Goal: Task Accomplishment & Management: Manage account settings

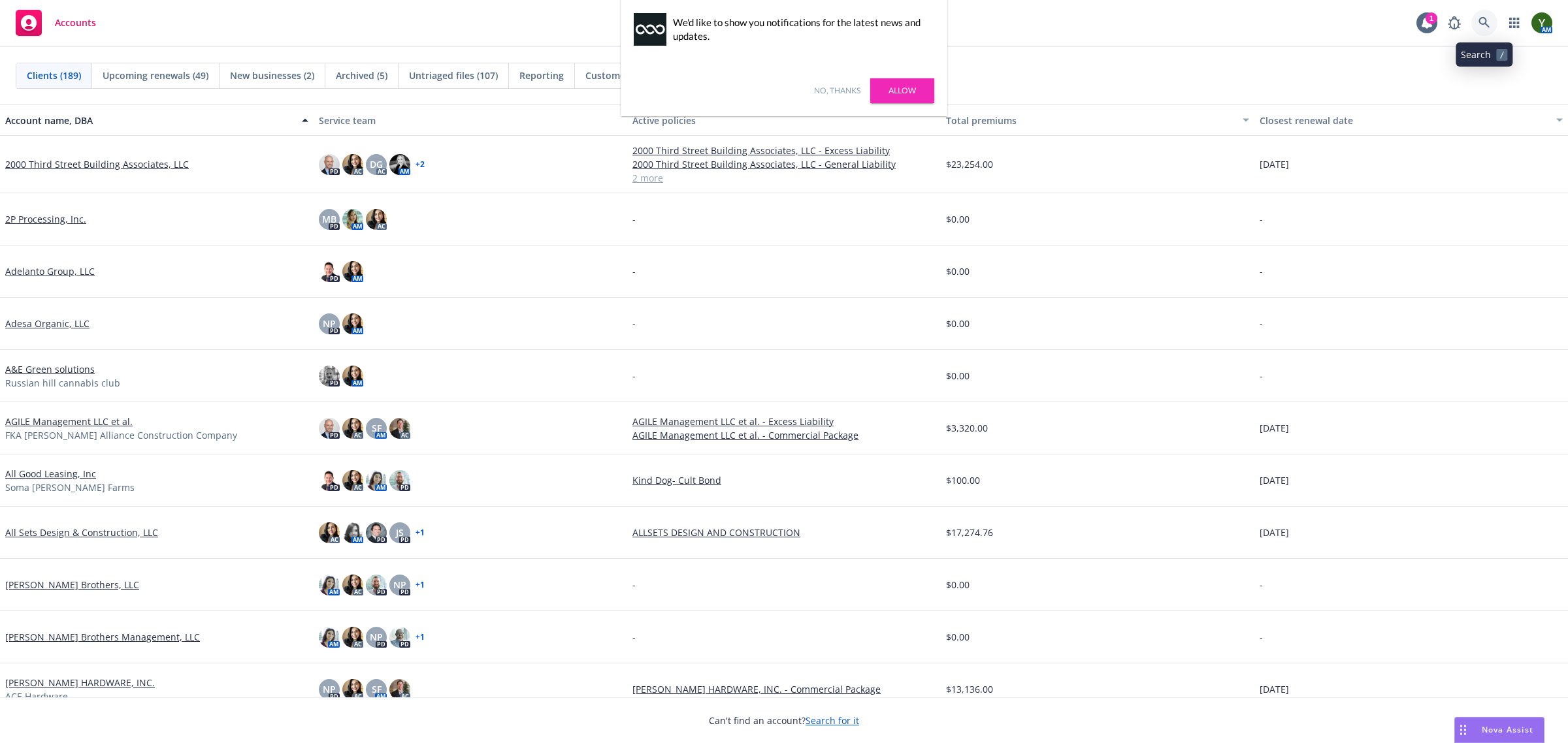
click at [1481, 25] on icon at bounding box center [1484, 23] width 11 height 11
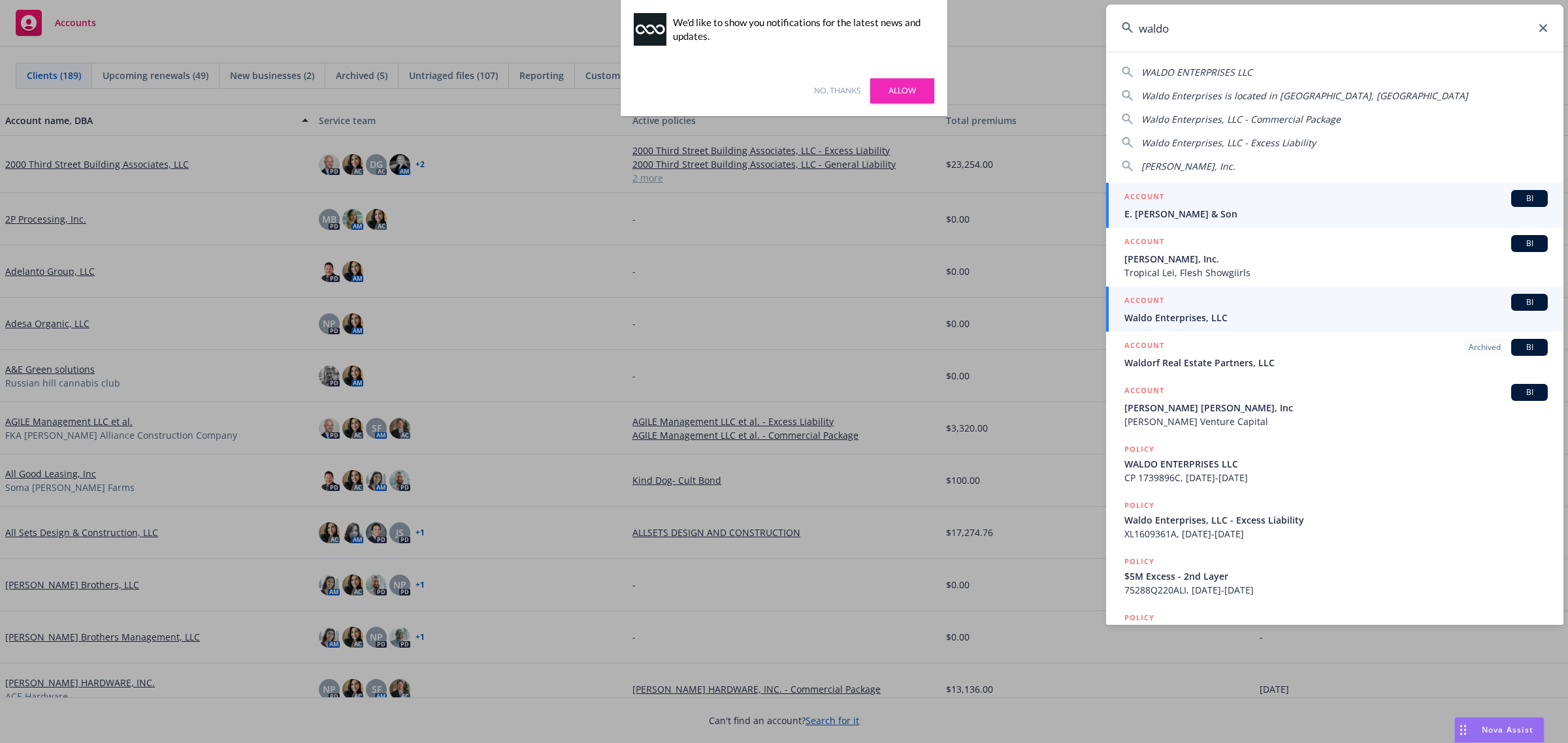
type input "waldo"
click at [1213, 315] on span "Waldo Enterprises, LLC" at bounding box center [1336, 318] width 423 height 14
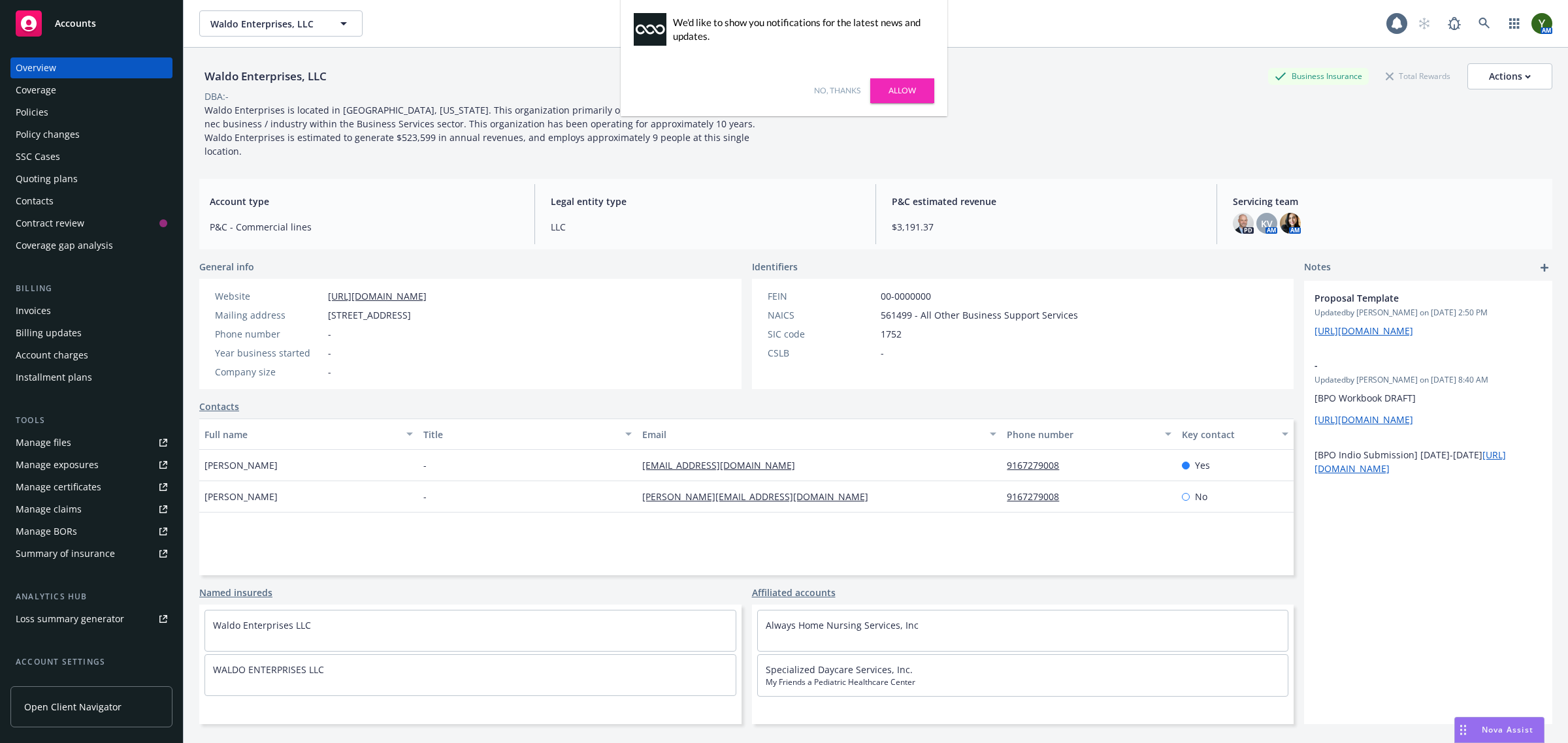
click at [837, 89] on link "No, thanks" at bounding box center [837, 91] width 46 height 11
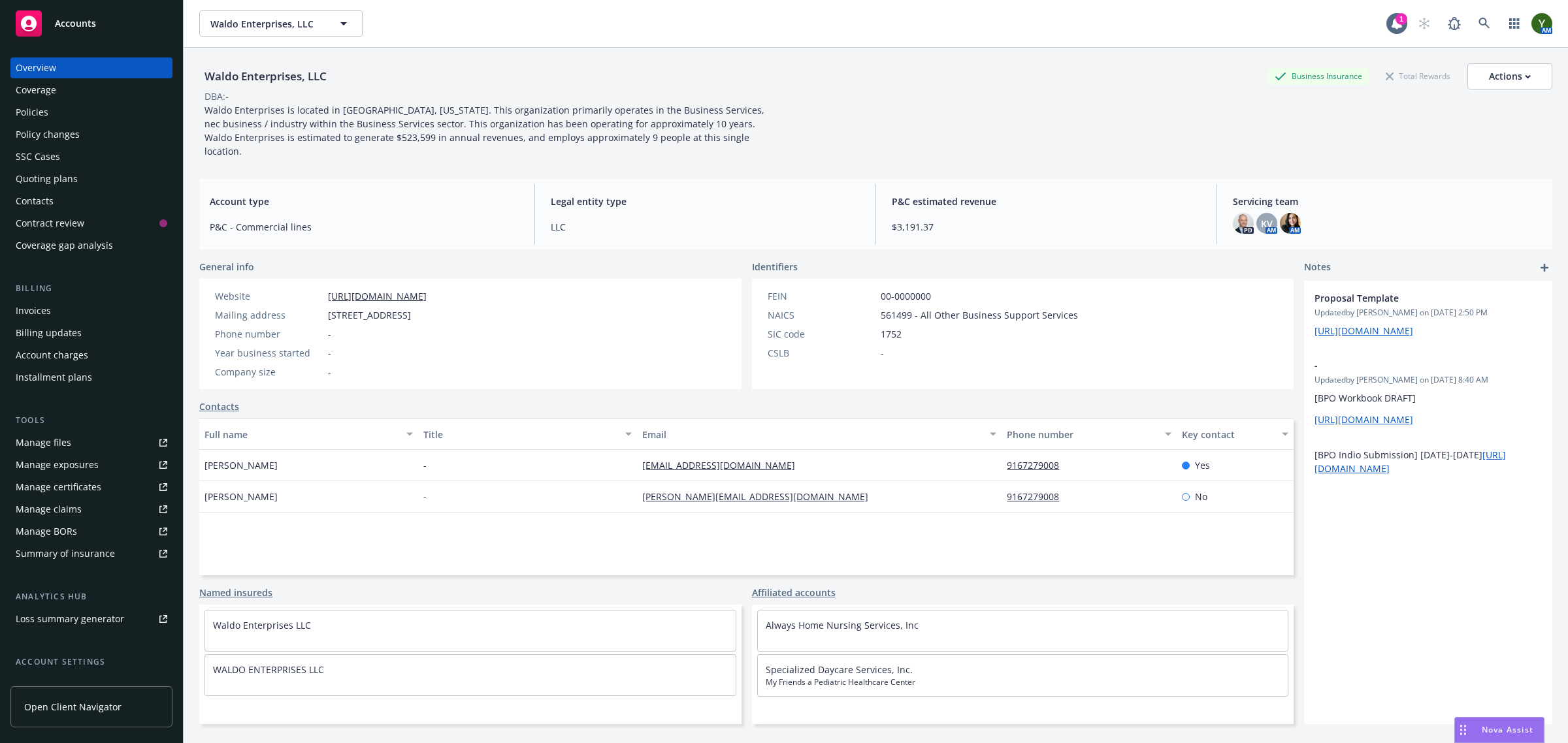
click at [79, 181] on div "Quoting plans" at bounding box center [91, 178] width 151 height 21
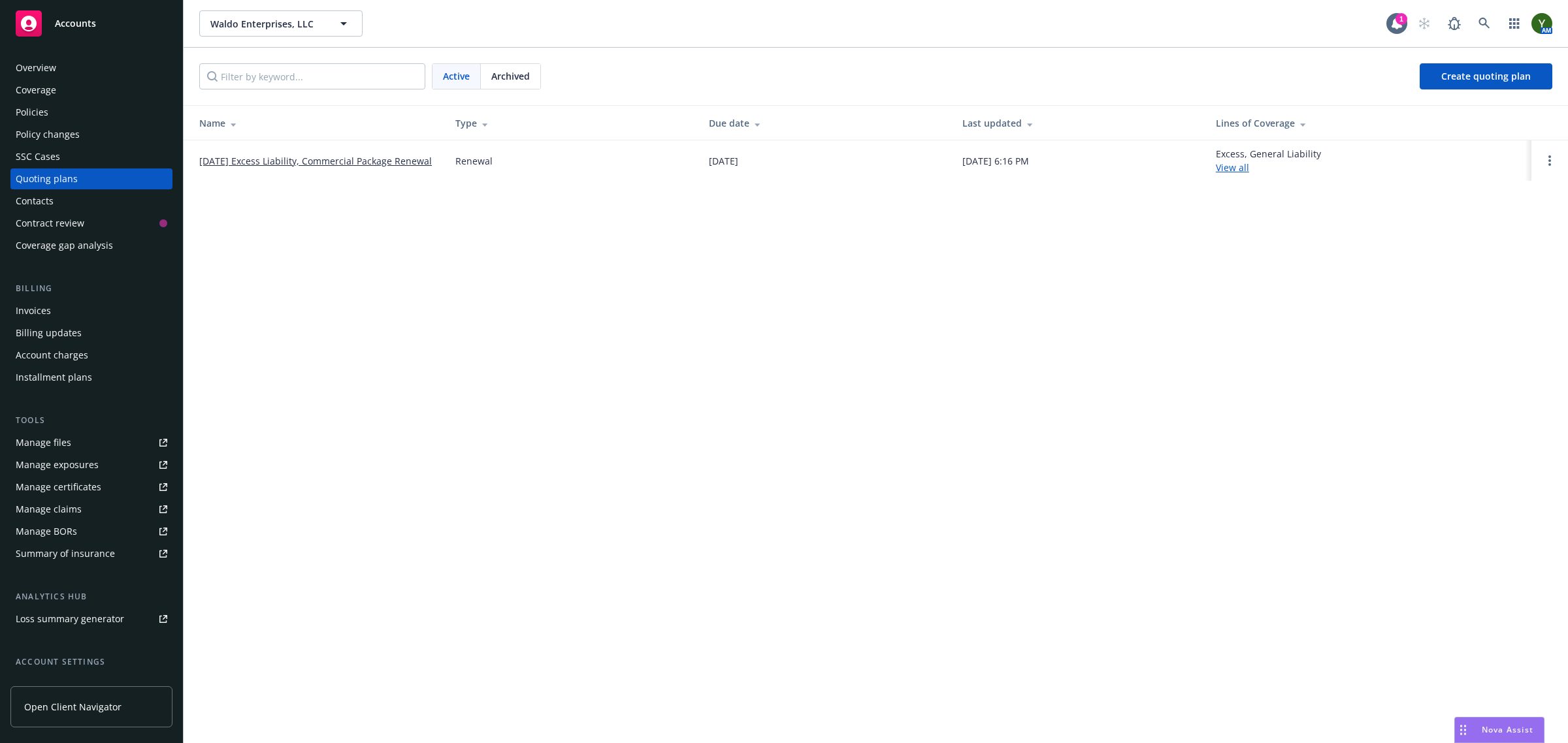
click at [338, 157] on link "11/01/25 Excess Liability, Commercial Package Renewal" at bounding box center [316, 161] width 233 height 14
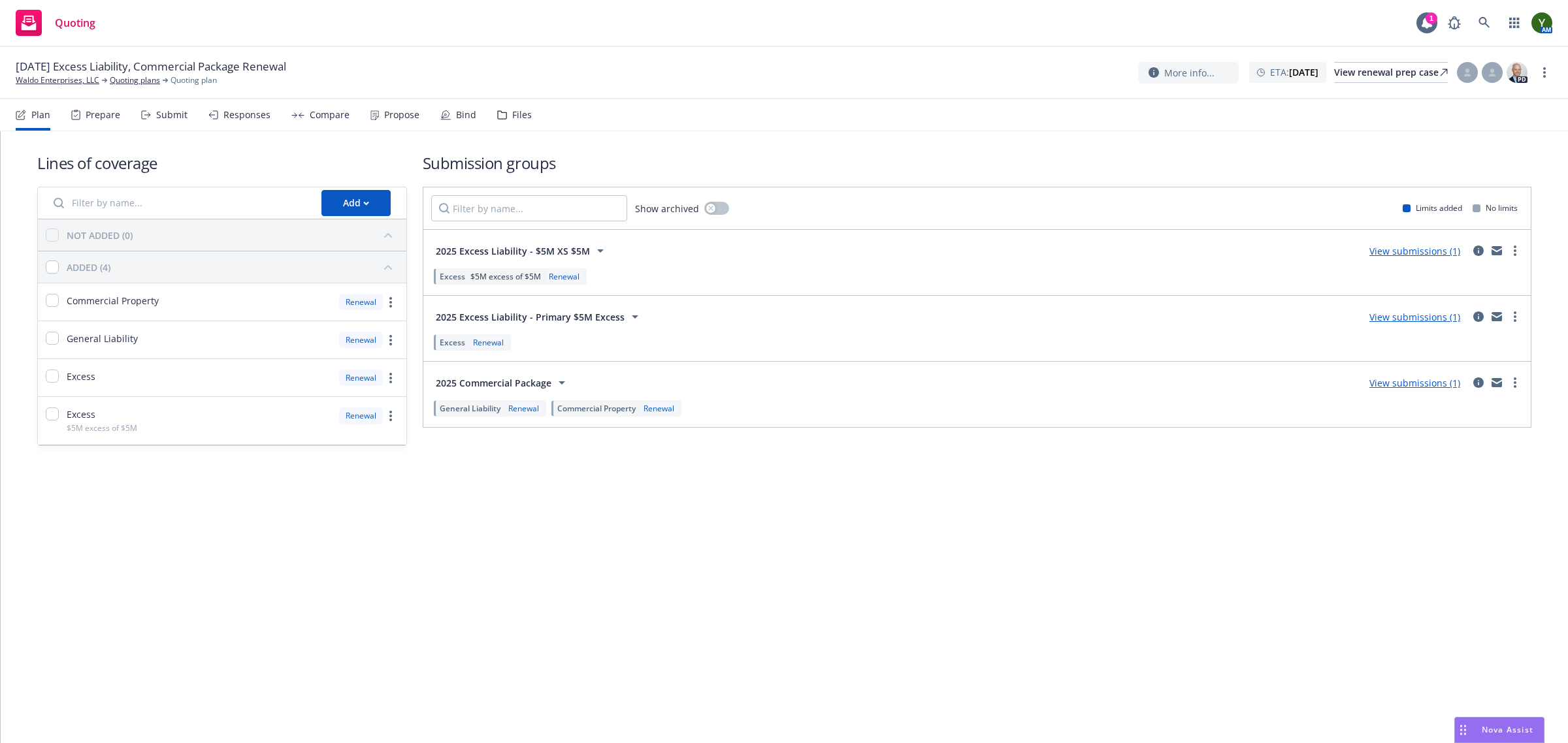
click at [513, 119] on div "Files" at bounding box center [522, 115] width 19 height 11
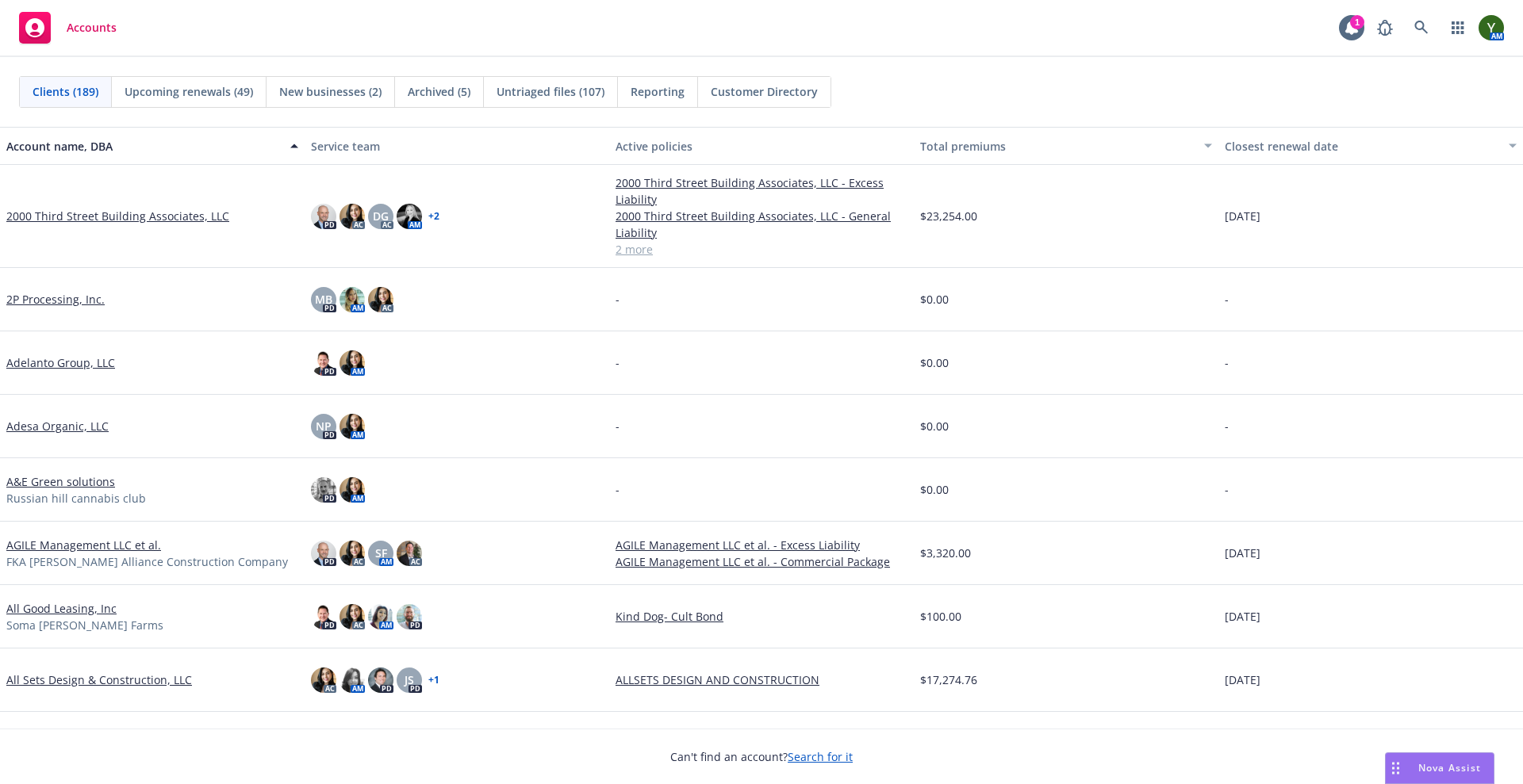
click at [709, 28] on div "Accounts 1 AM" at bounding box center [761, 29] width 1523 height 57
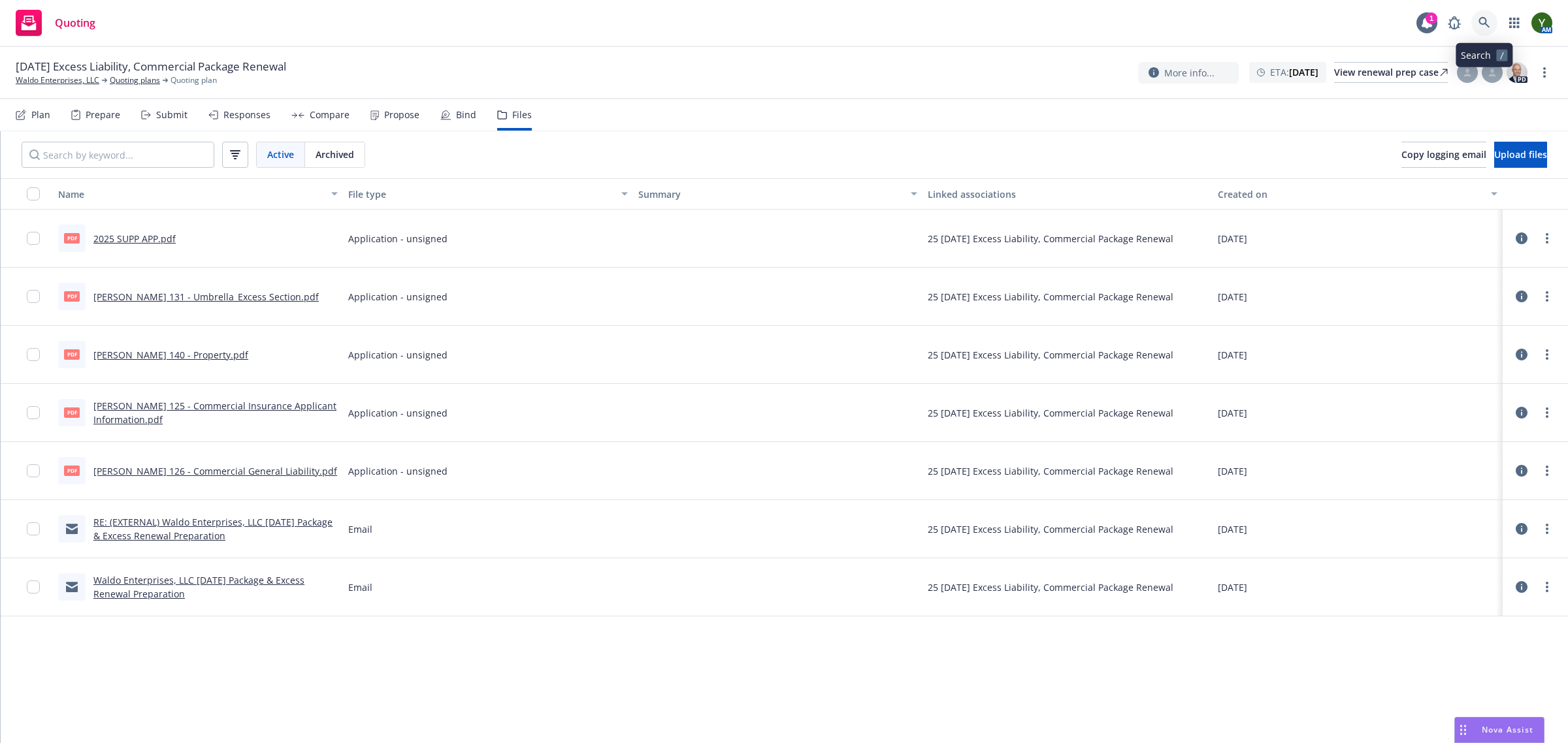
click at [1482, 24] on icon at bounding box center [1484, 23] width 11 height 11
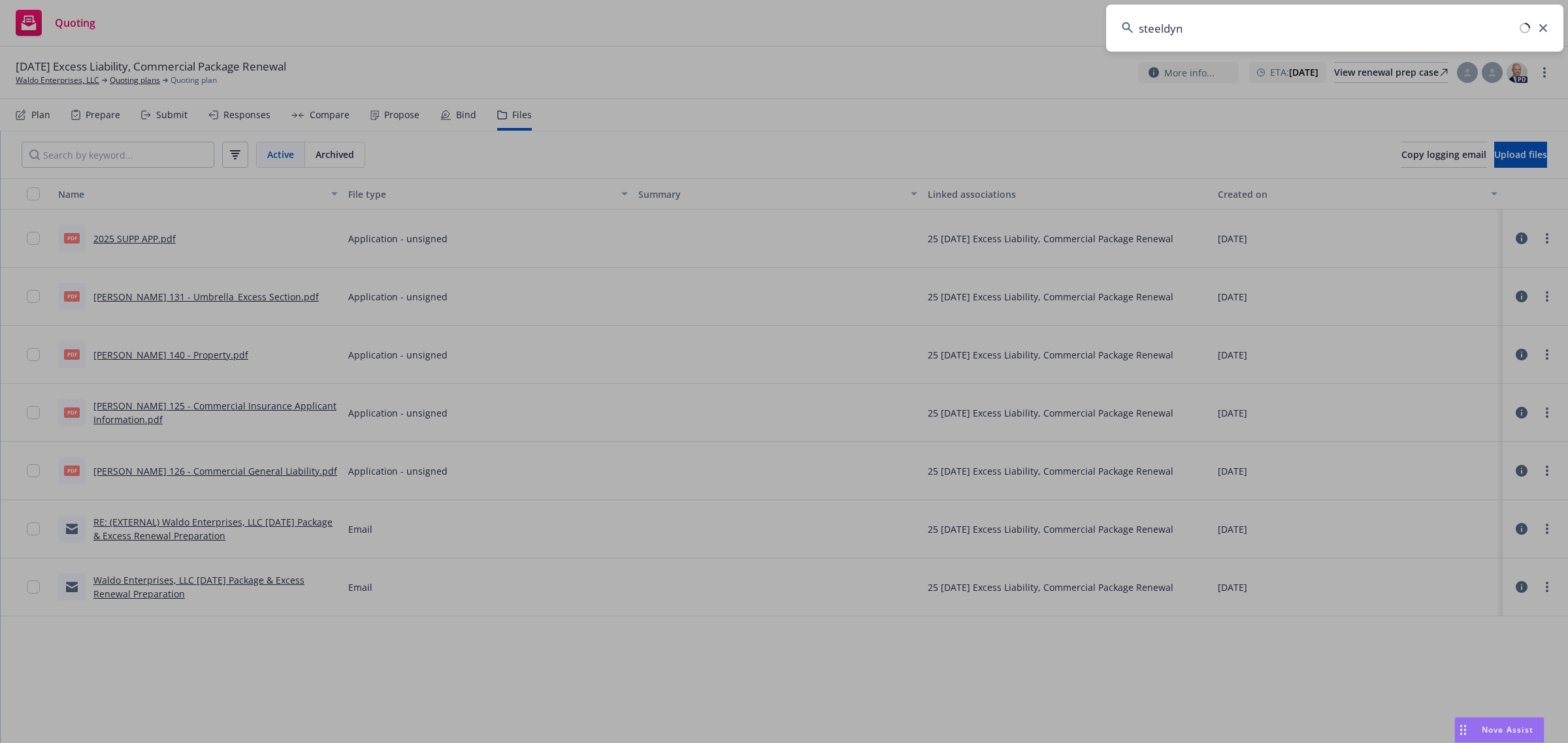
type input "steeldyne"
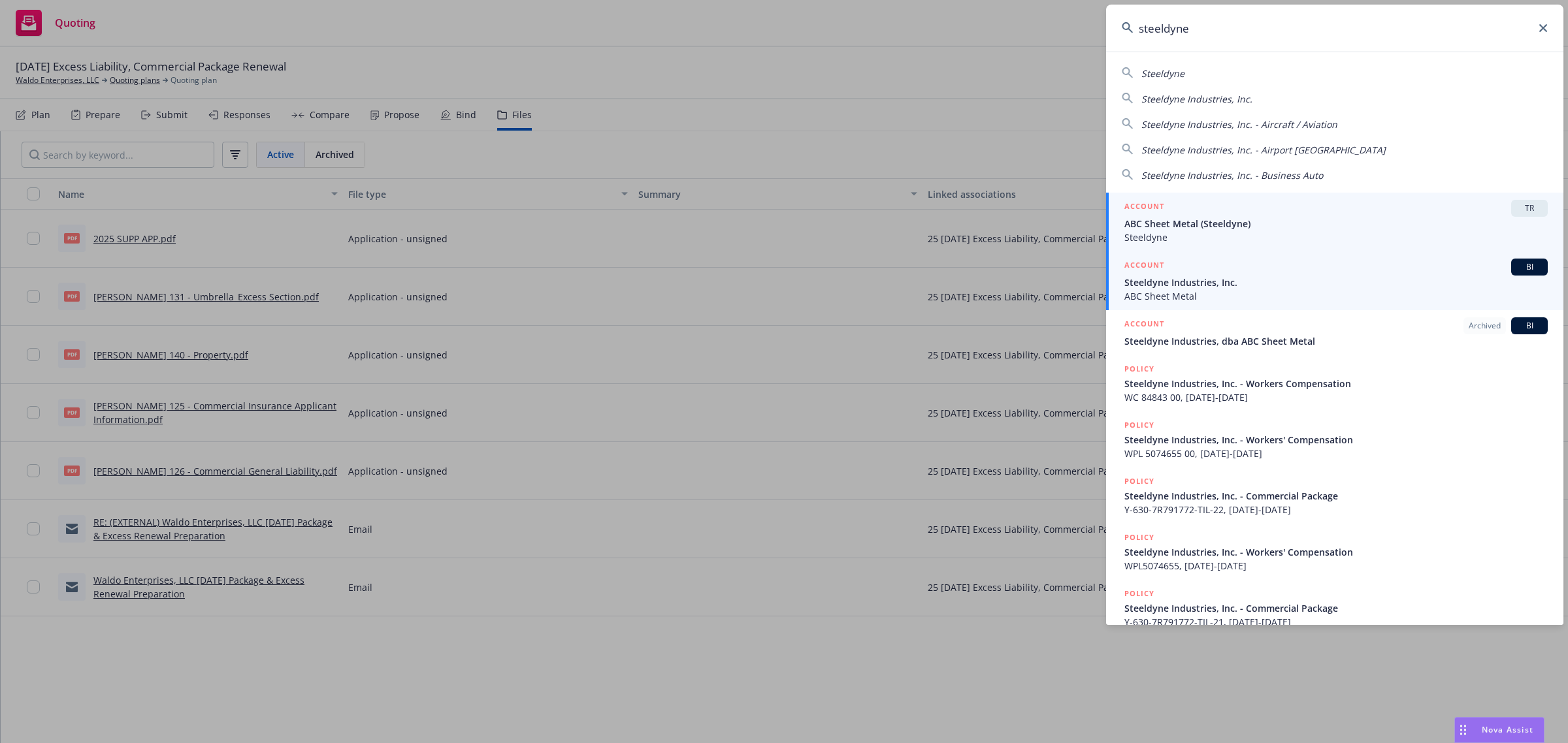
click at [1245, 279] on span "Steeldyne Industries, Inc." at bounding box center [1336, 282] width 423 height 14
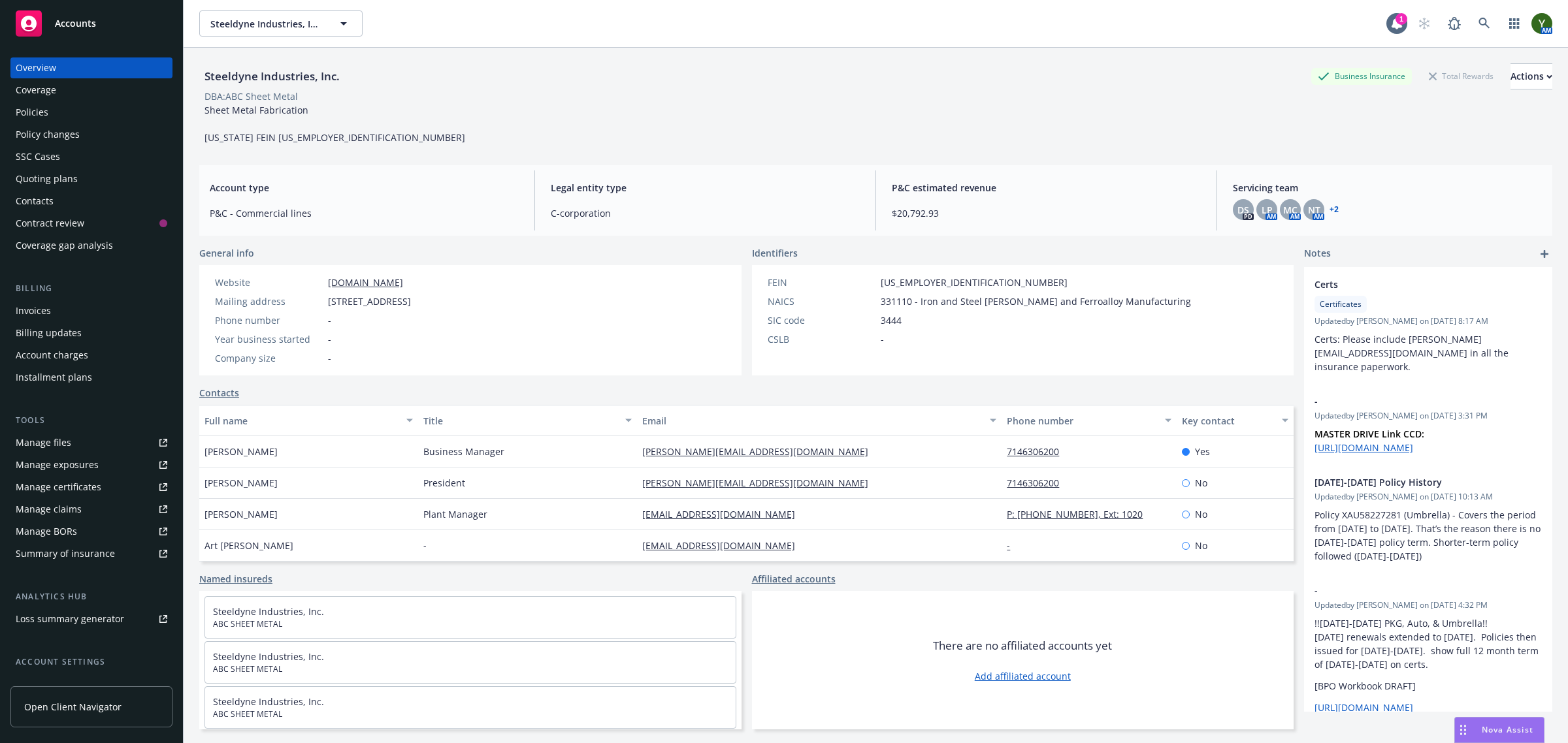
click at [96, 102] on div "Policies" at bounding box center [91, 112] width 151 height 21
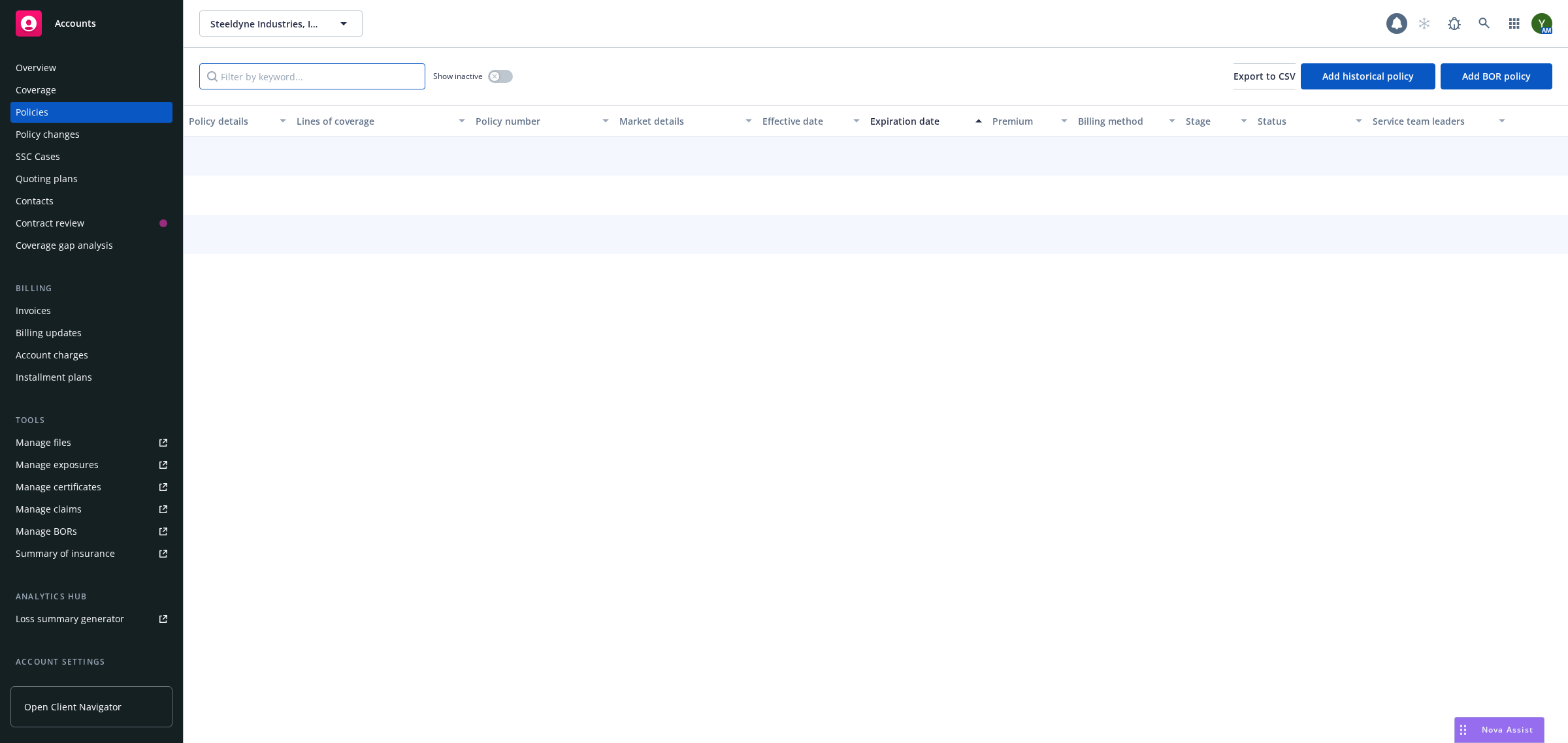
click at [374, 73] on input "Filter by keyword..." at bounding box center [312, 76] width 226 height 26
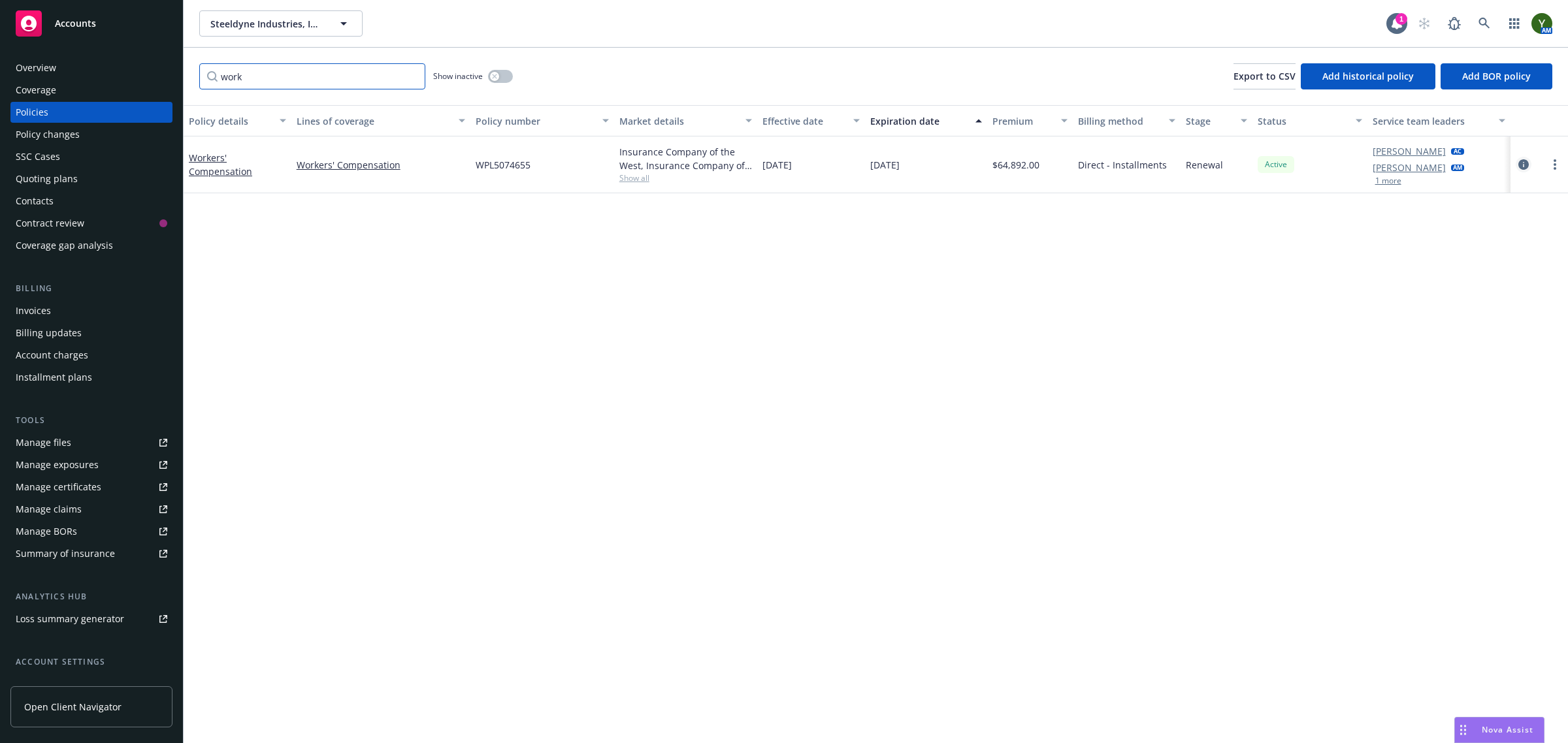
type input "work"
click at [1523, 161] on icon "circleInformation" at bounding box center [1524, 164] width 11 height 11
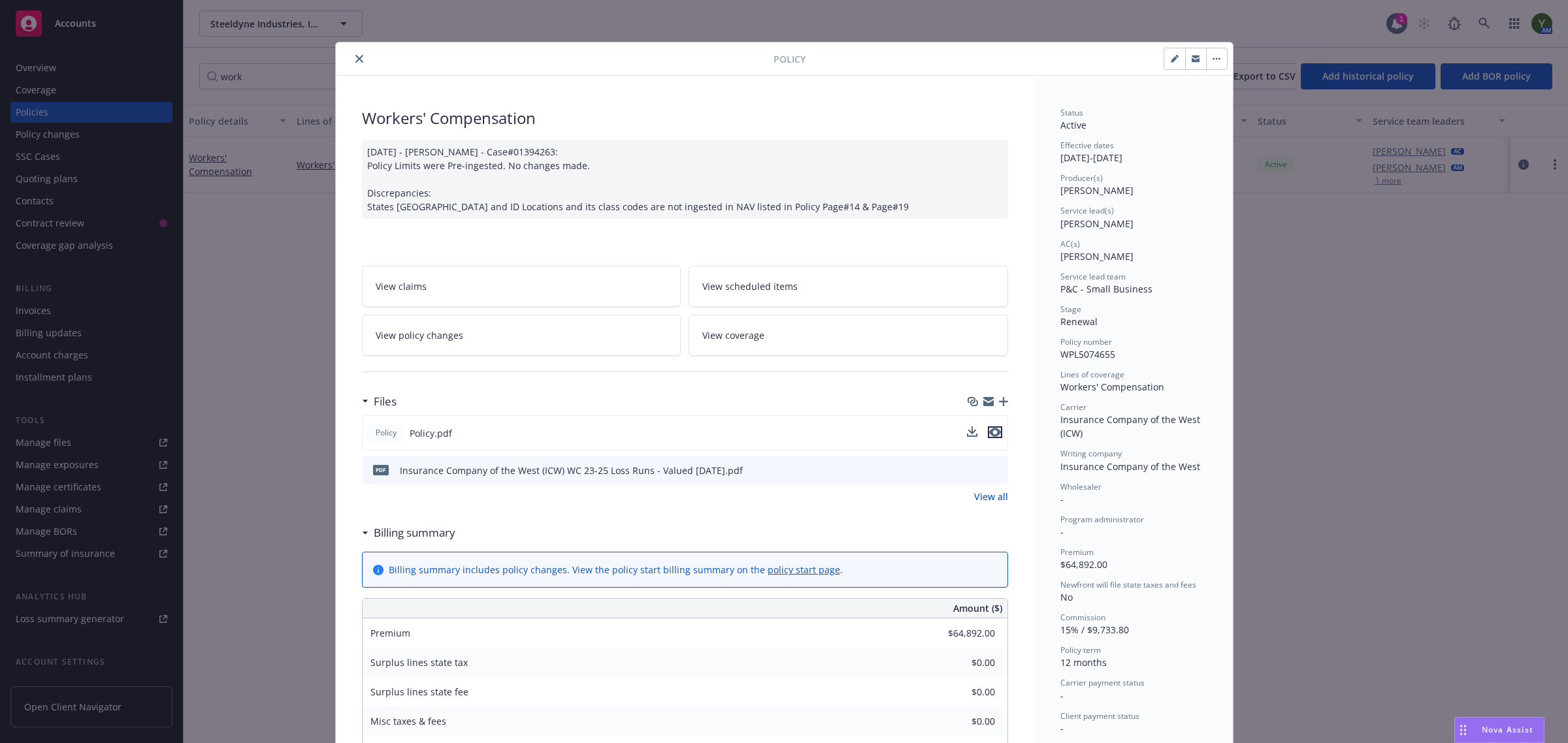
click at [990, 433] on icon "preview file" at bounding box center [995, 432] width 11 height 9
click at [359, 57] on button "close" at bounding box center [359, 59] width 16 height 16
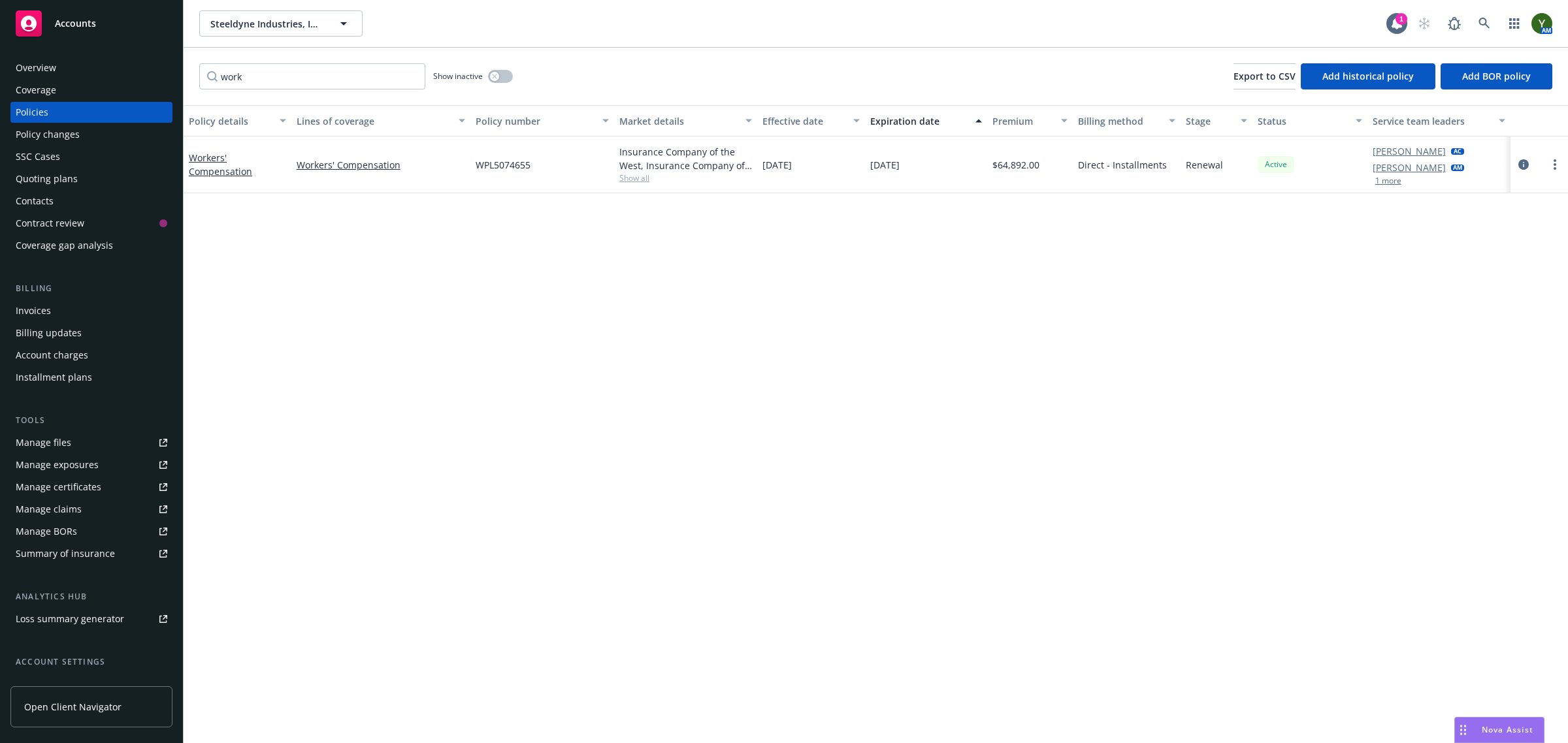
click at [105, 173] on div "Quoting plans" at bounding box center [91, 178] width 151 height 21
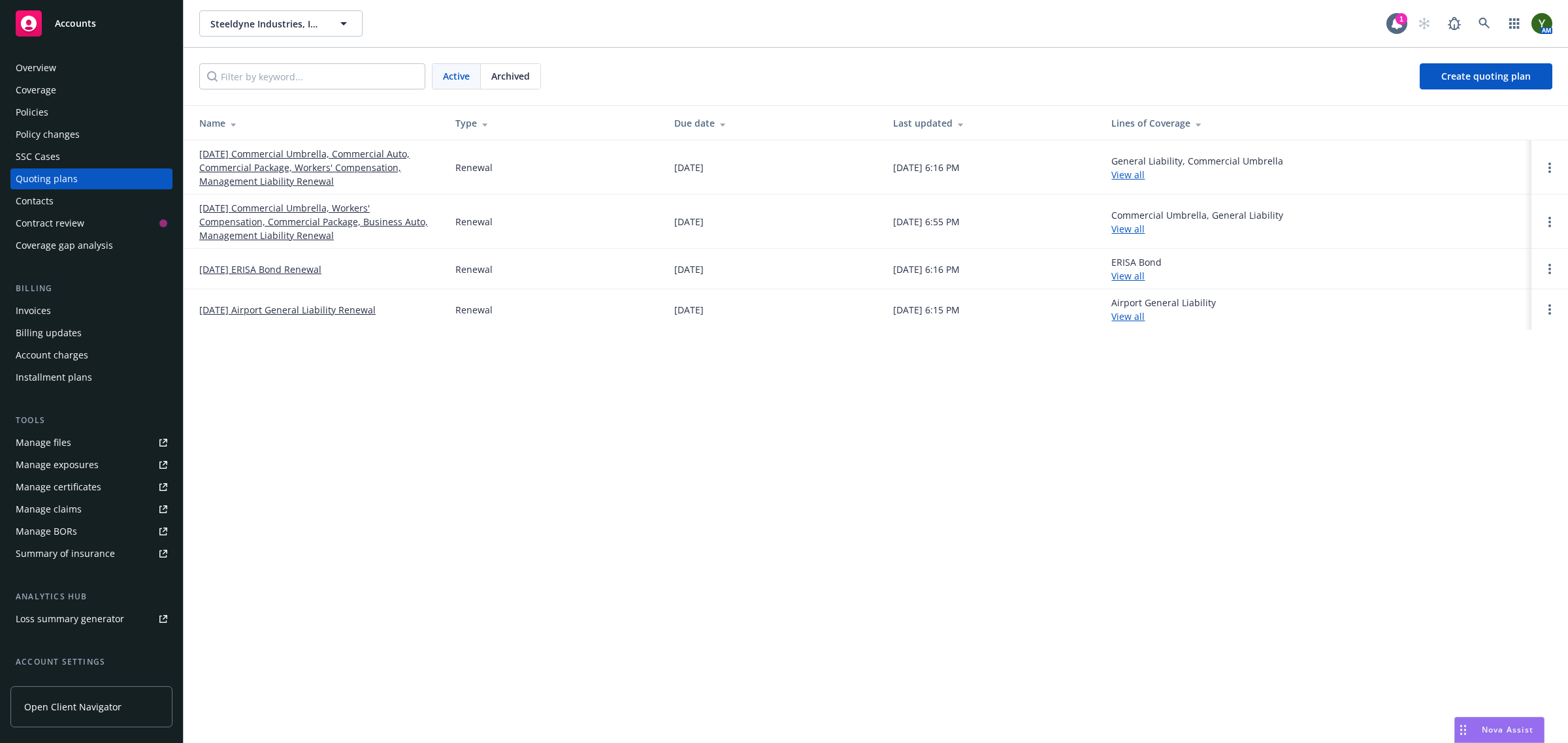
click at [351, 160] on link "12/16/25 Commercial Umbrella, Commercial Auto, Commercial Package, Workers' Com…" at bounding box center [316, 168] width 235 height 41
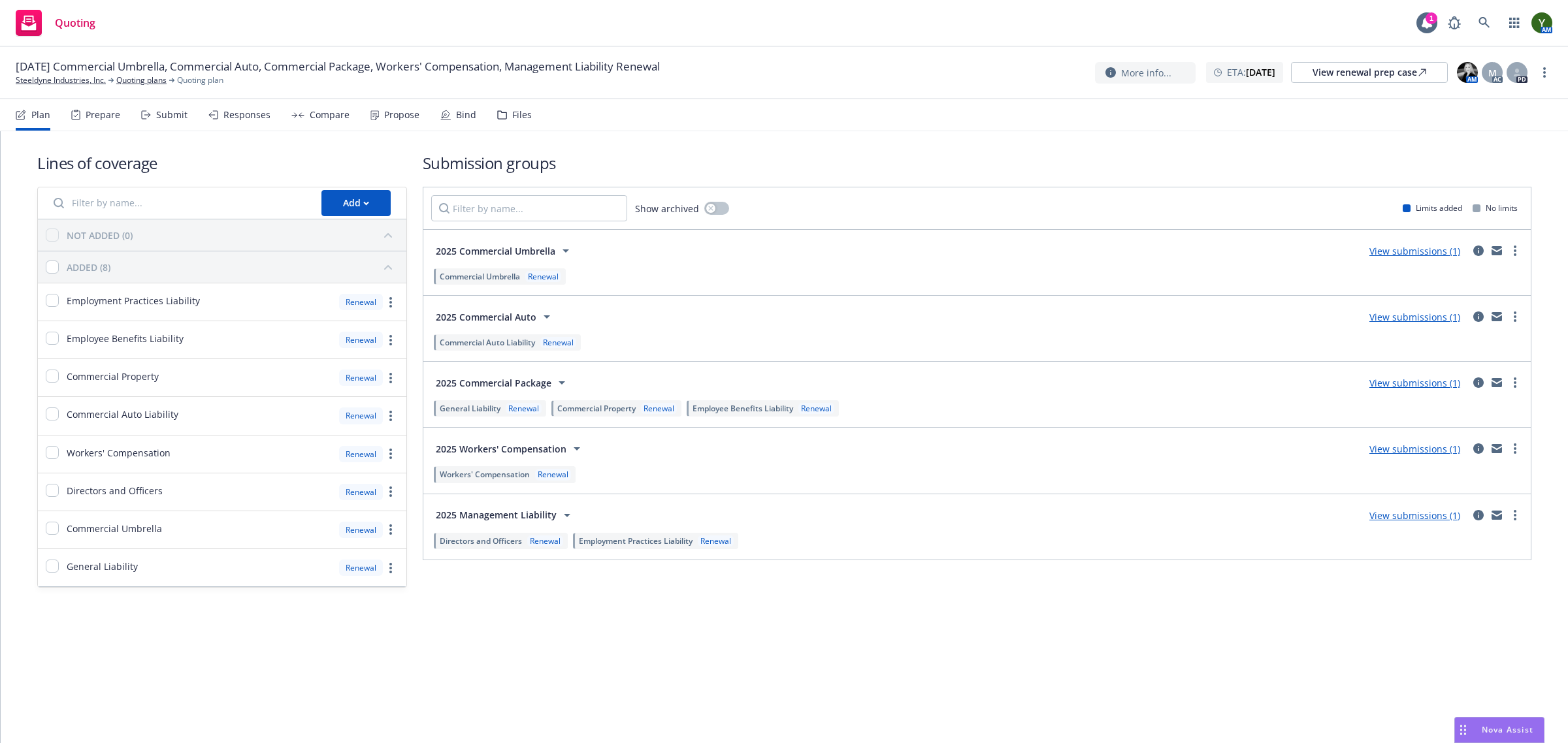
click at [505, 121] on div "Files" at bounding box center [514, 115] width 35 height 31
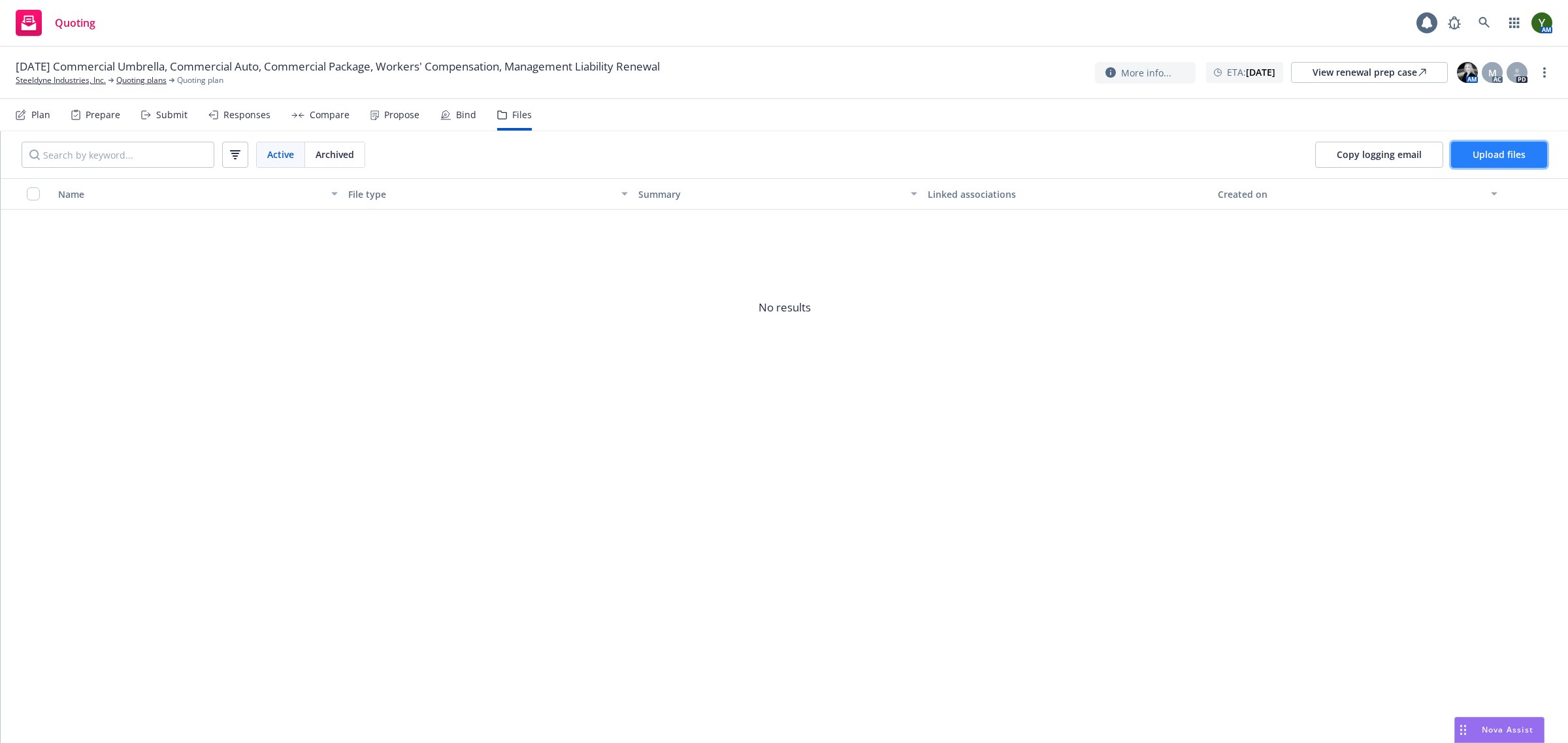
click at [1494, 163] on button "Upload files" at bounding box center [1499, 155] width 96 height 26
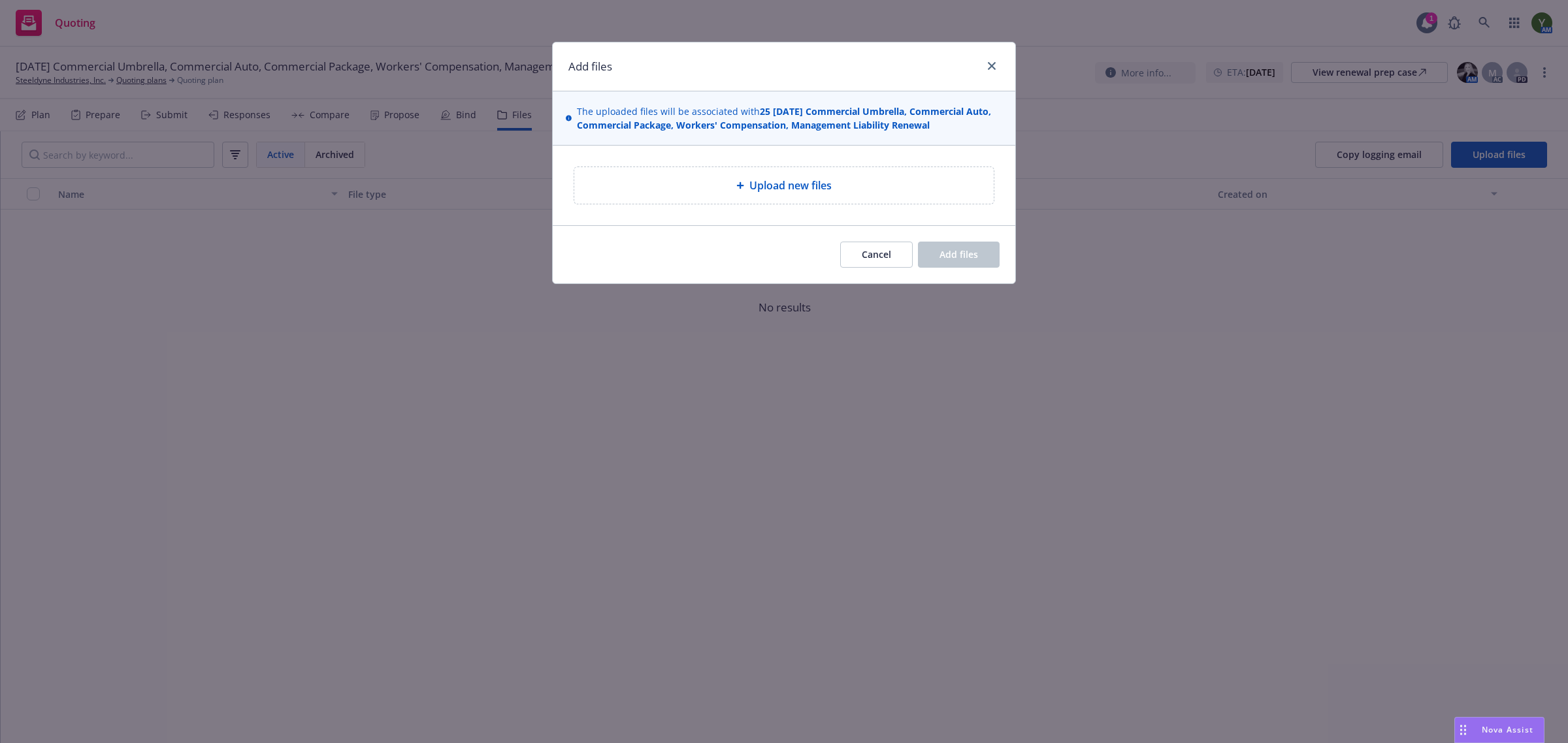
click at [677, 184] on div "Upload new files" at bounding box center [784, 186] width 398 height 16
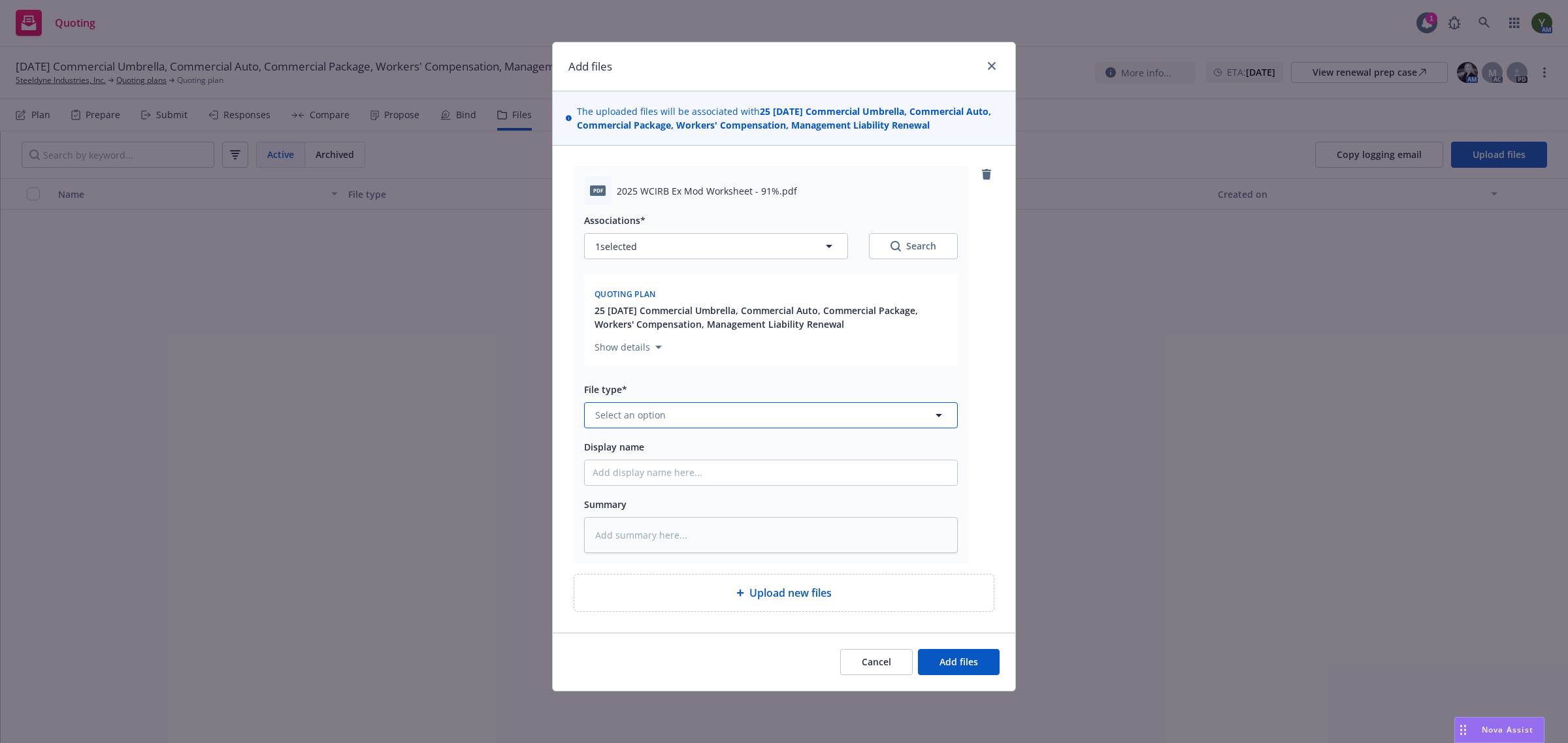
click at [736, 420] on button "Select an option" at bounding box center [770, 415] width 373 height 26
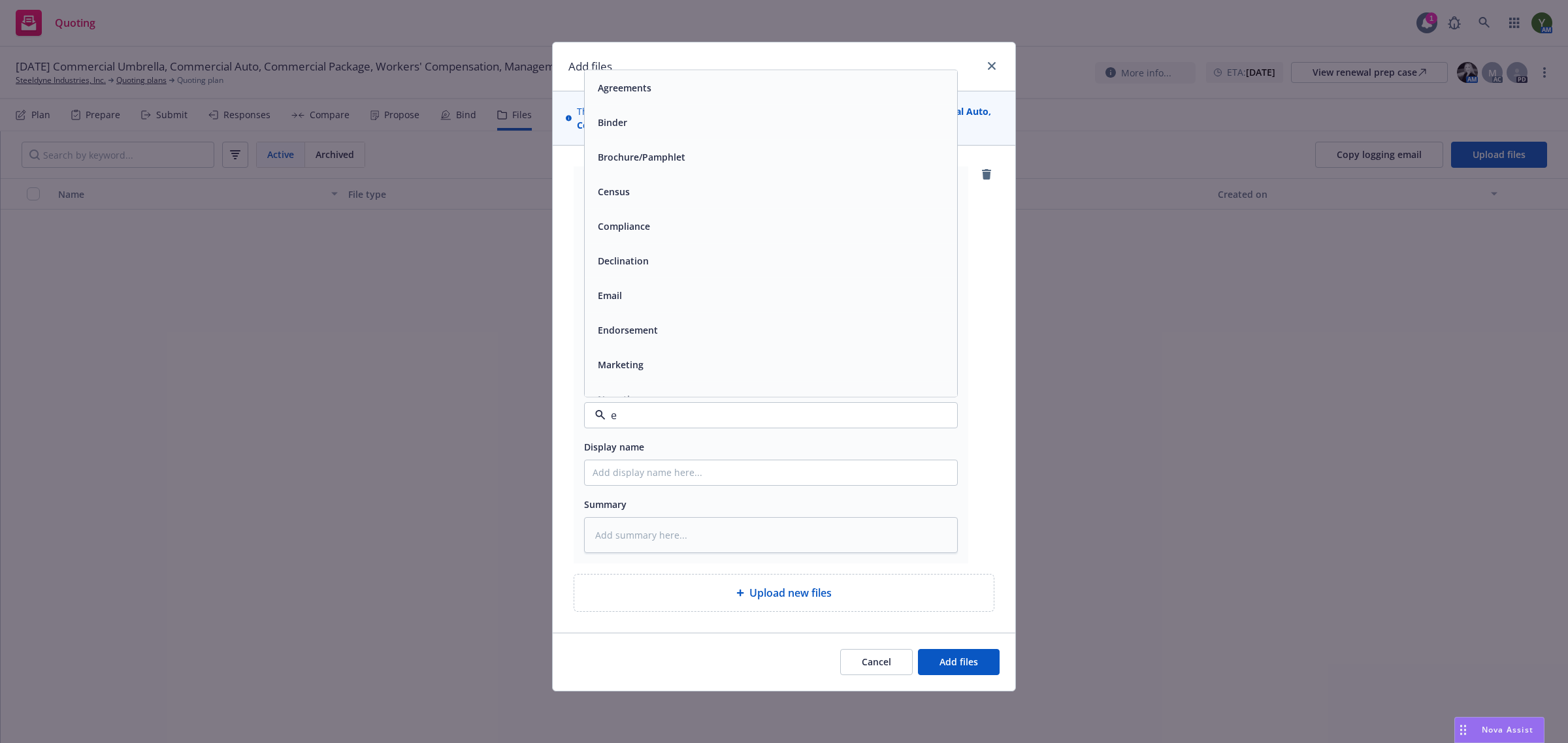
type input "ex"
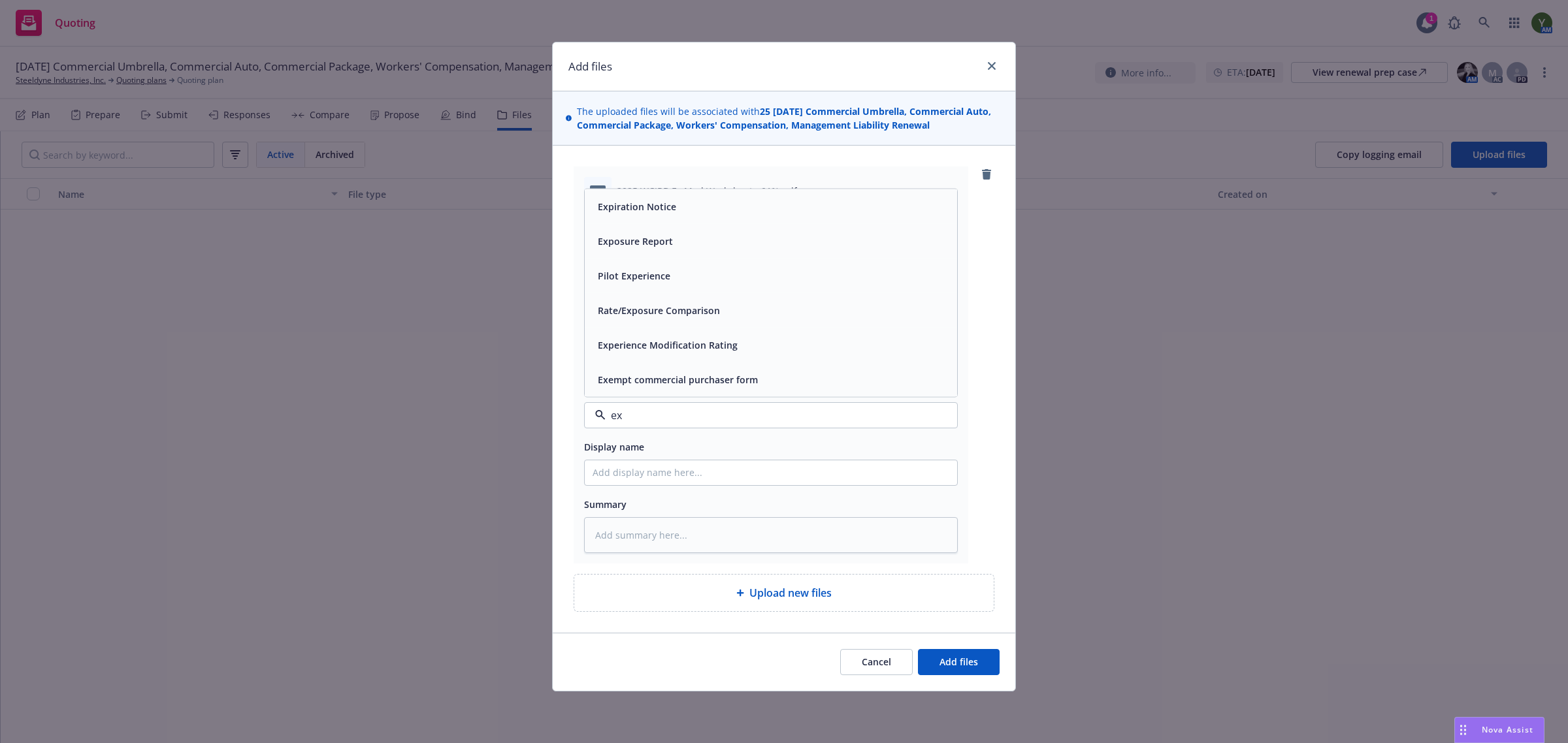
click at [725, 342] on span "Experience Modification Rating" at bounding box center [668, 344] width 140 height 14
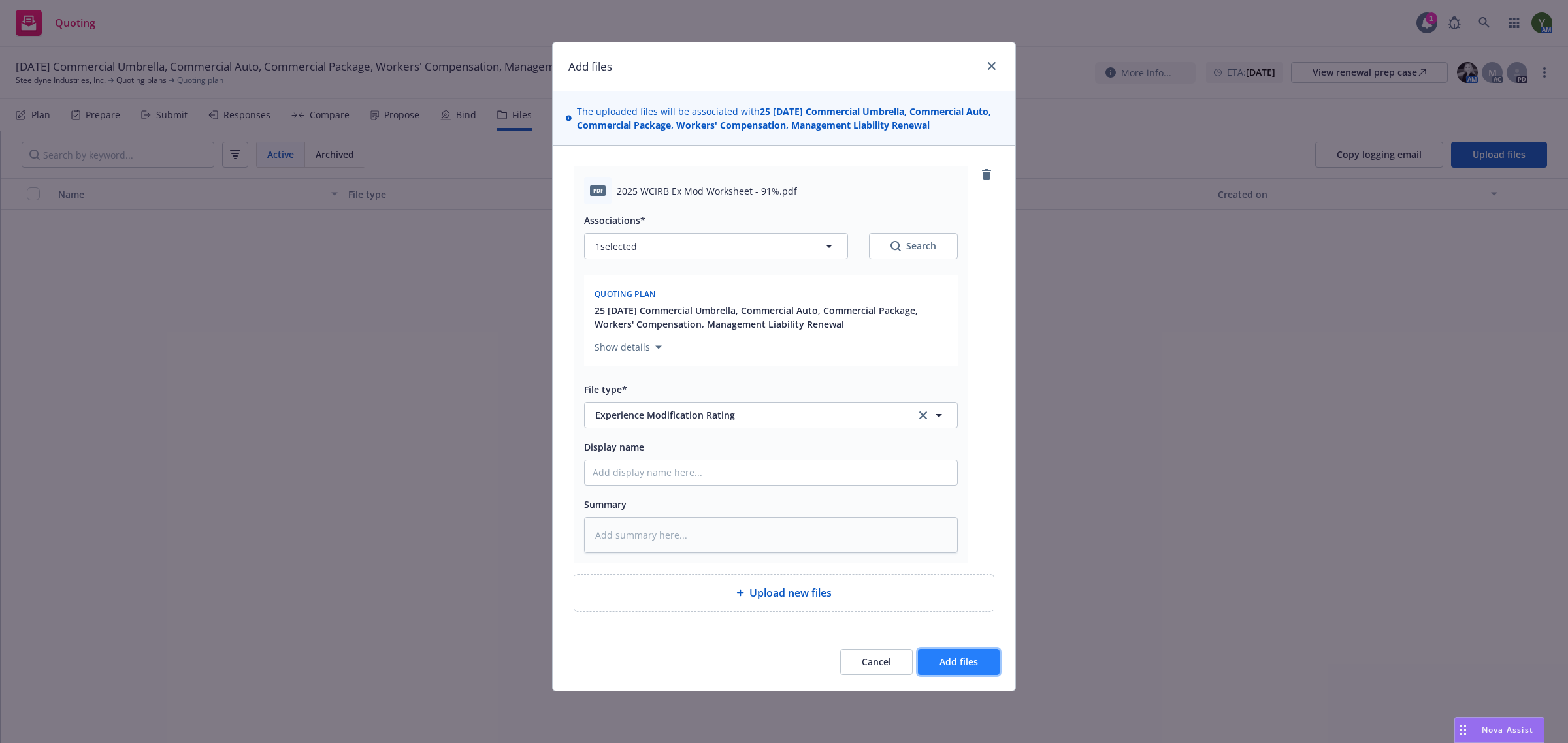
click at [944, 663] on span "Add files" at bounding box center [959, 662] width 39 height 12
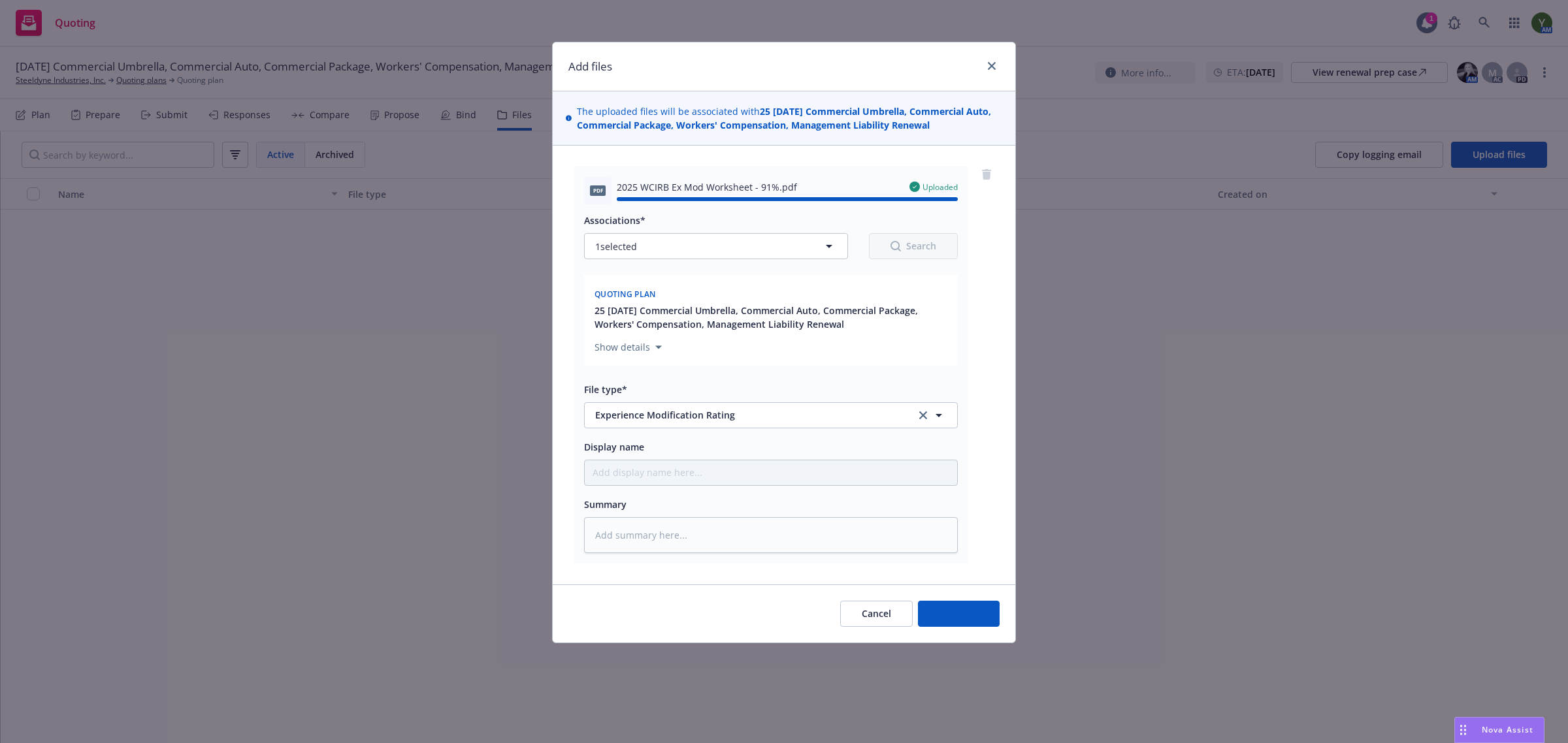
type textarea "x"
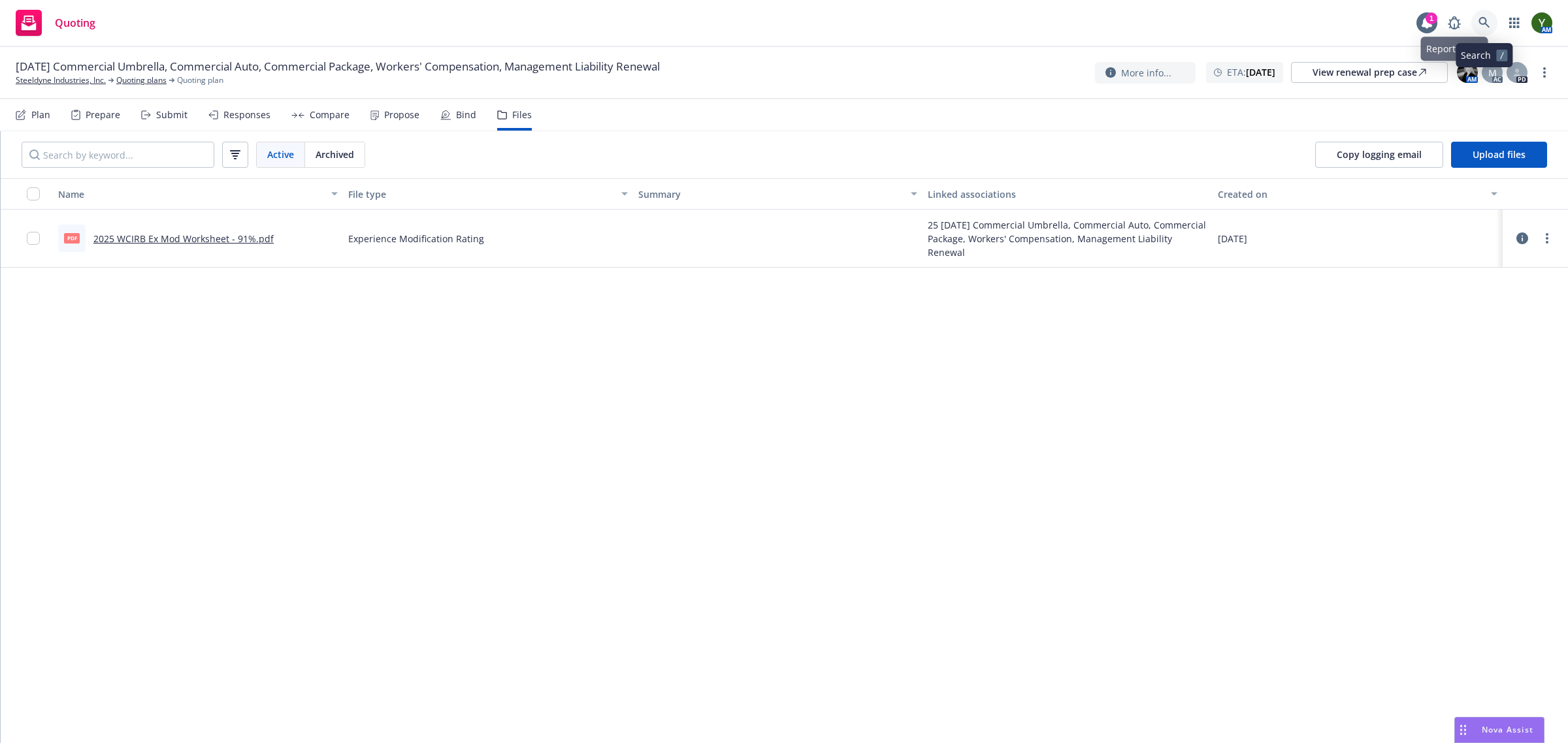
click at [1482, 24] on icon at bounding box center [1484, 23] width 11 height 11
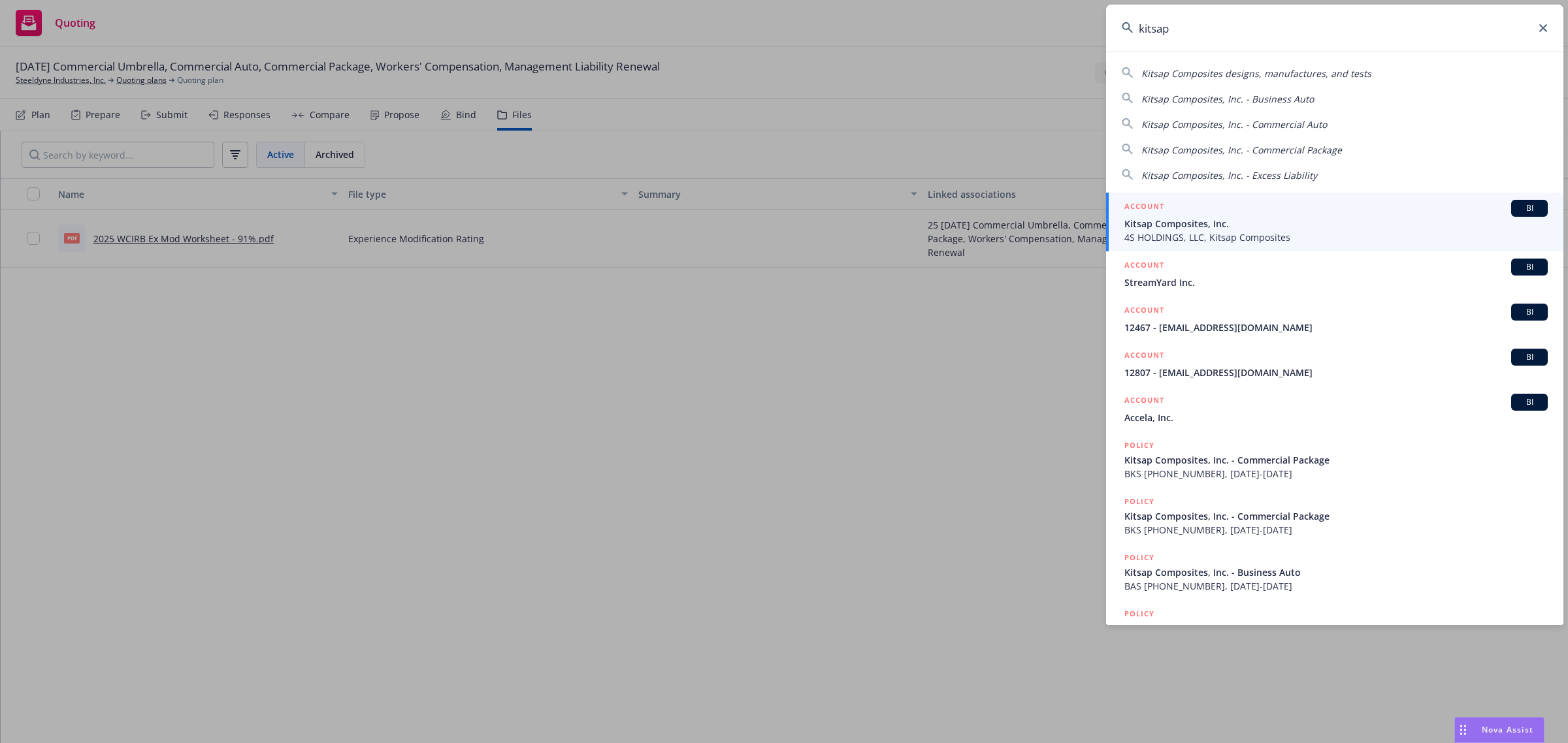
type input "kitsap"
click at [1183, 221] on span "Kitsap Composites, Inc." at bounding box center [1336, 223] width 423 height 14
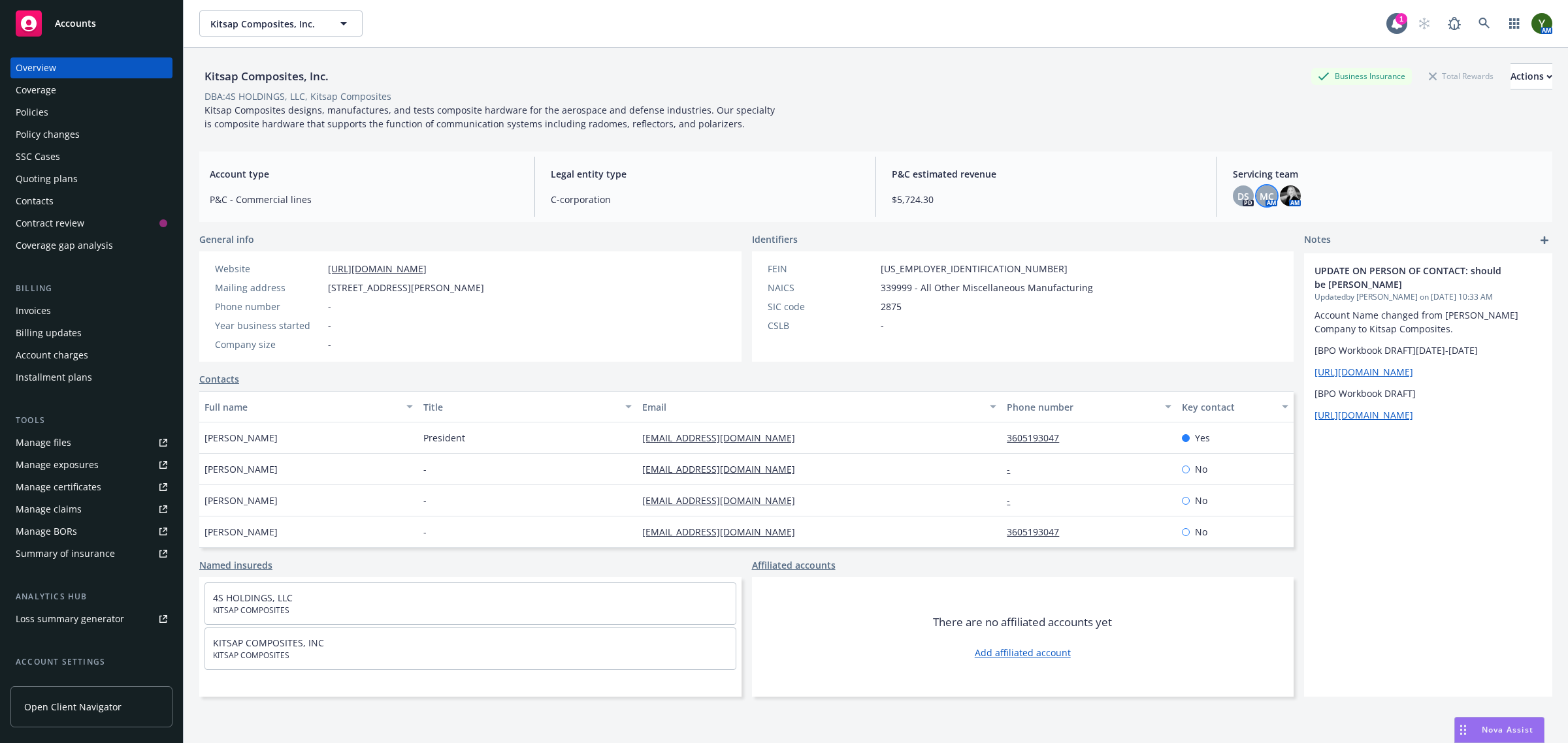
click at [1260, 196] on span "MC" at bounding box center [1267, 196] width 14 height 14
click at [1237, 193] on span "DS" at bounding box center [1243, 196] width 11 height 14
click at [1222, 229] on icon "close" at bounding box center [1225, 231] width 8 height 8
click at [61, 24] on span "Accounts" at bounding box center [76, 24] width 41 height 11
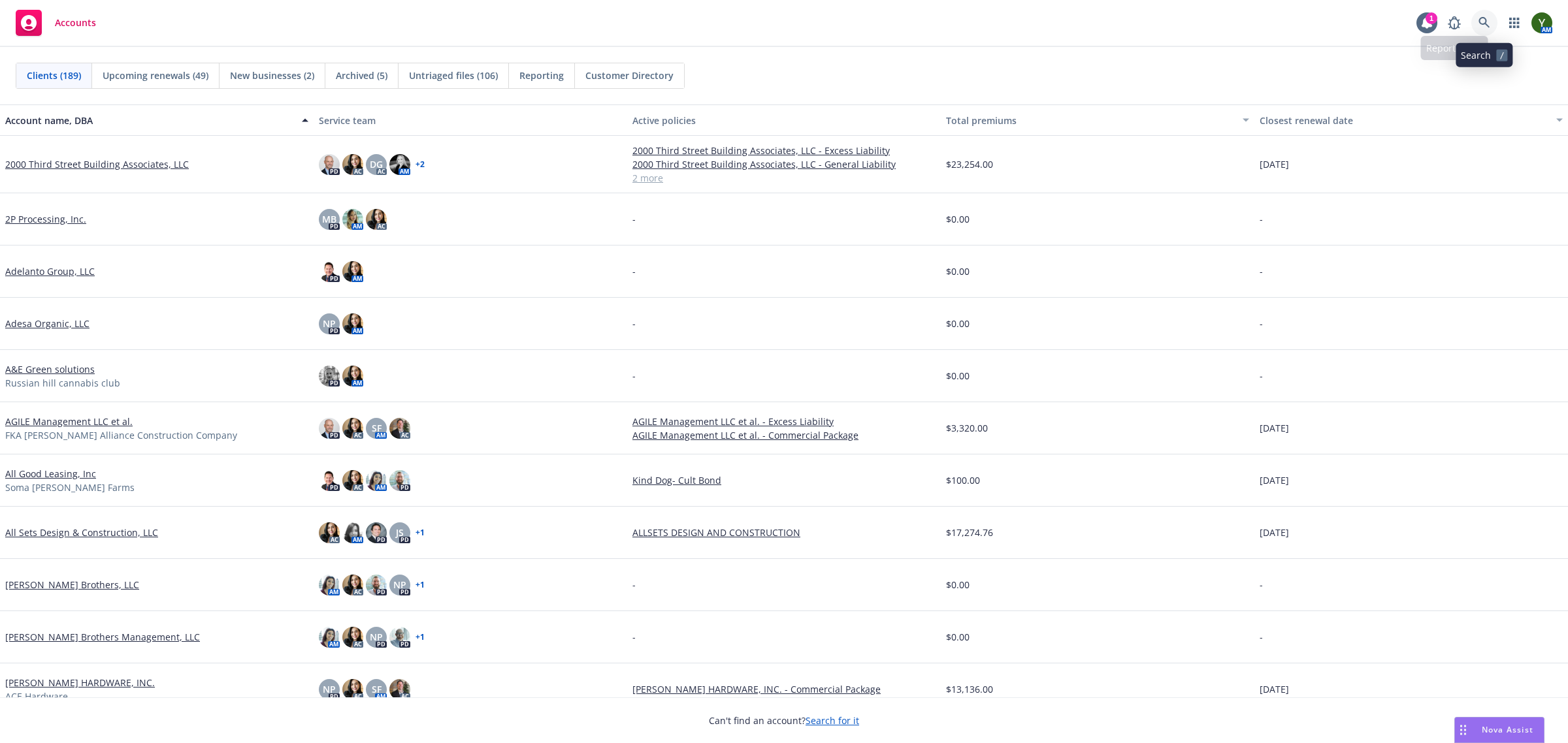
click at [1472, 20] on link at bounding box center [1484, 23] width 26 height 26
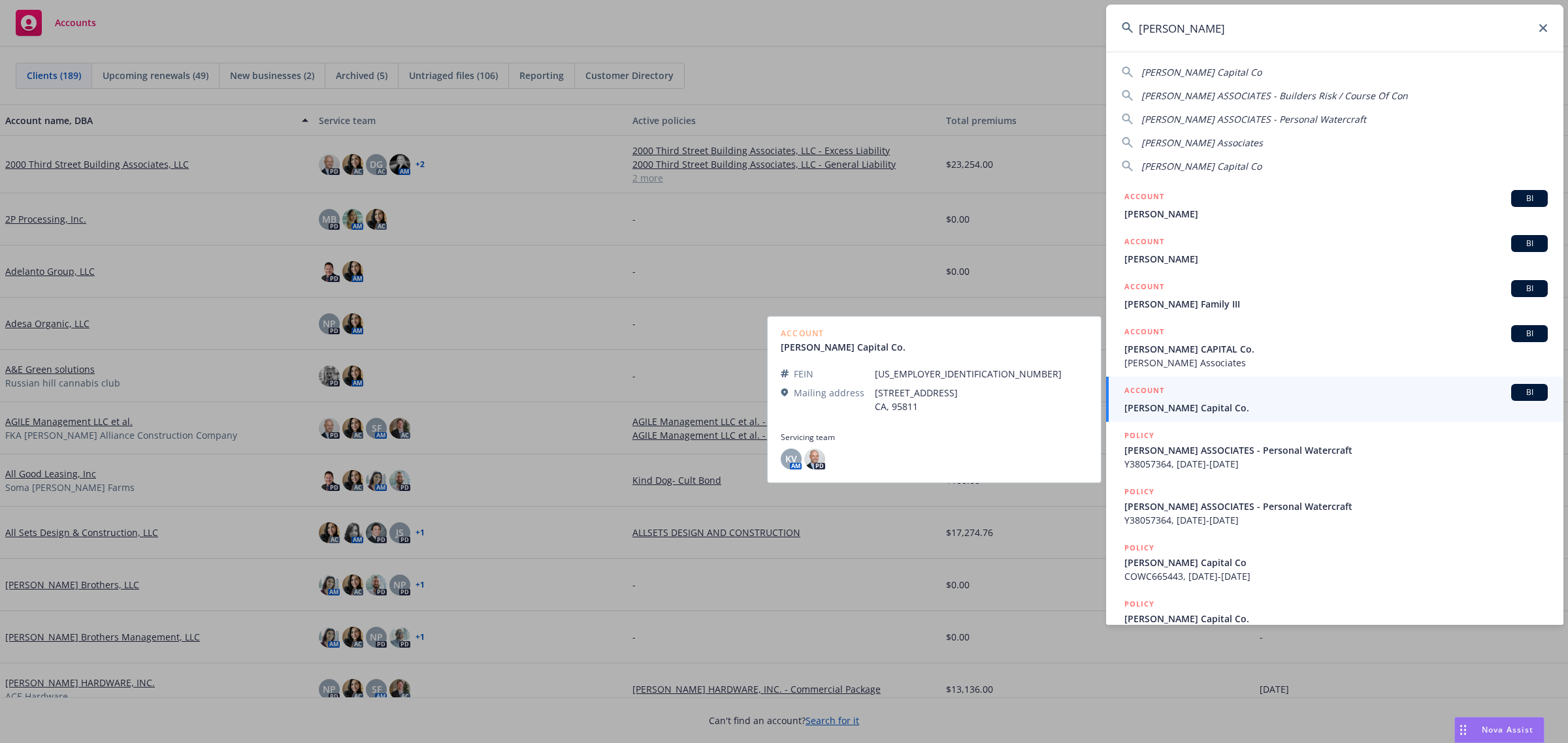
type input "cordano"
click at [1235, 412] on span "Cordano Capital Co." at bounding box center [1336, 408] width 423 height 14
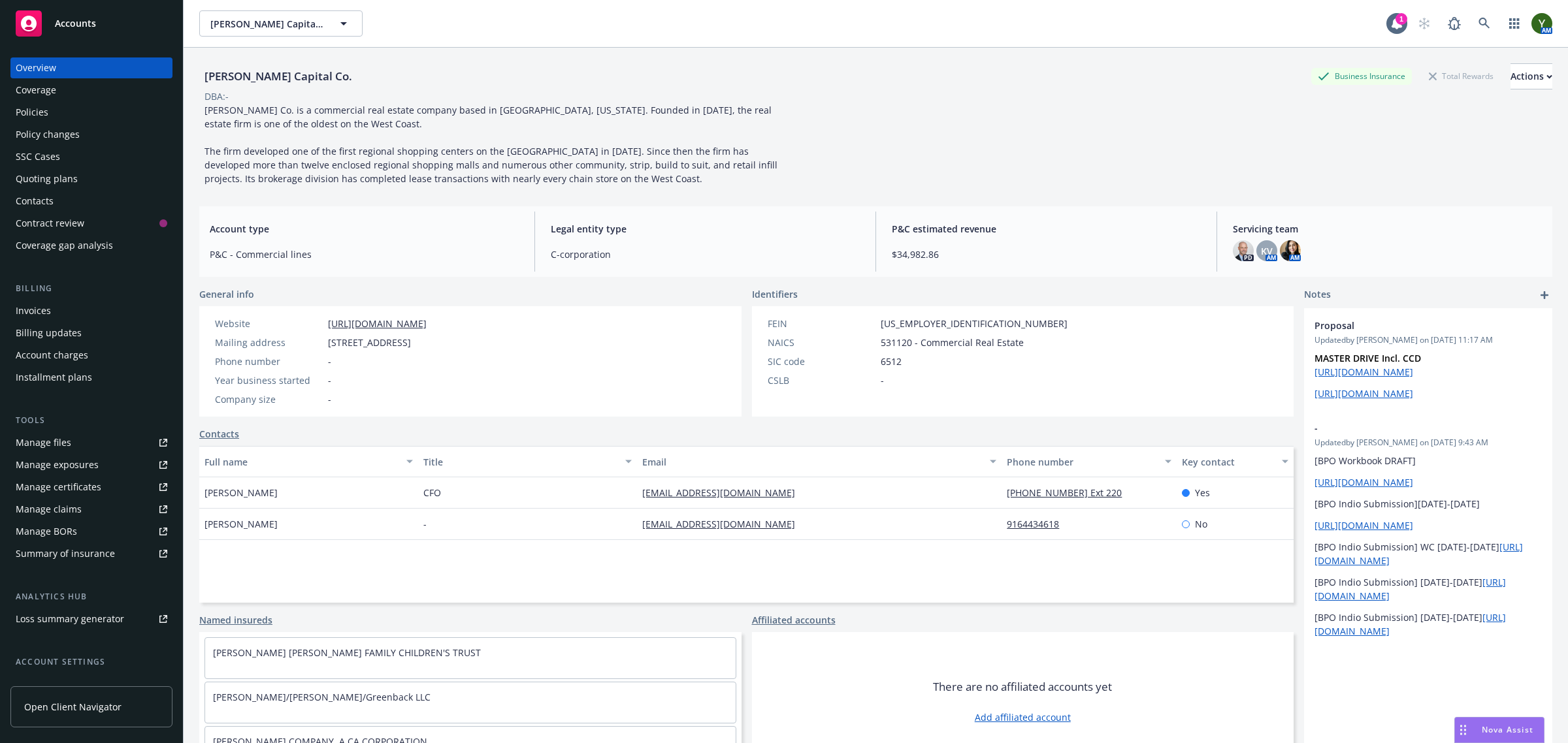
click at [69, 173] on div "Quoting plans" at bounding box center [46, 178] width 62 height 21
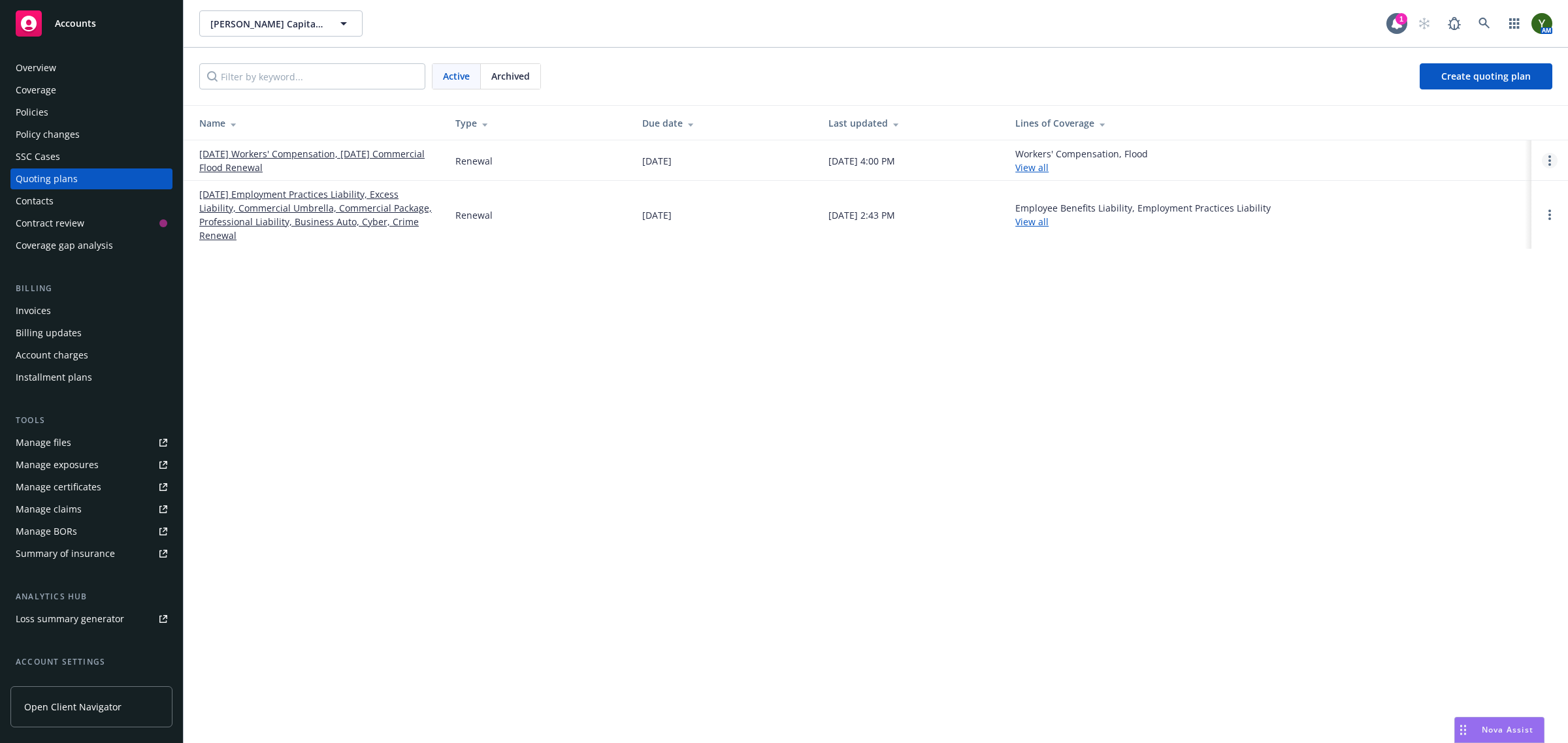
click at [1547, 157] on link "Open options" at bounding box center [1550, 161] width 16 height 16
click at [1480, 154] on span "Archive" at bounding box center [1458, 151] width 64 height 12
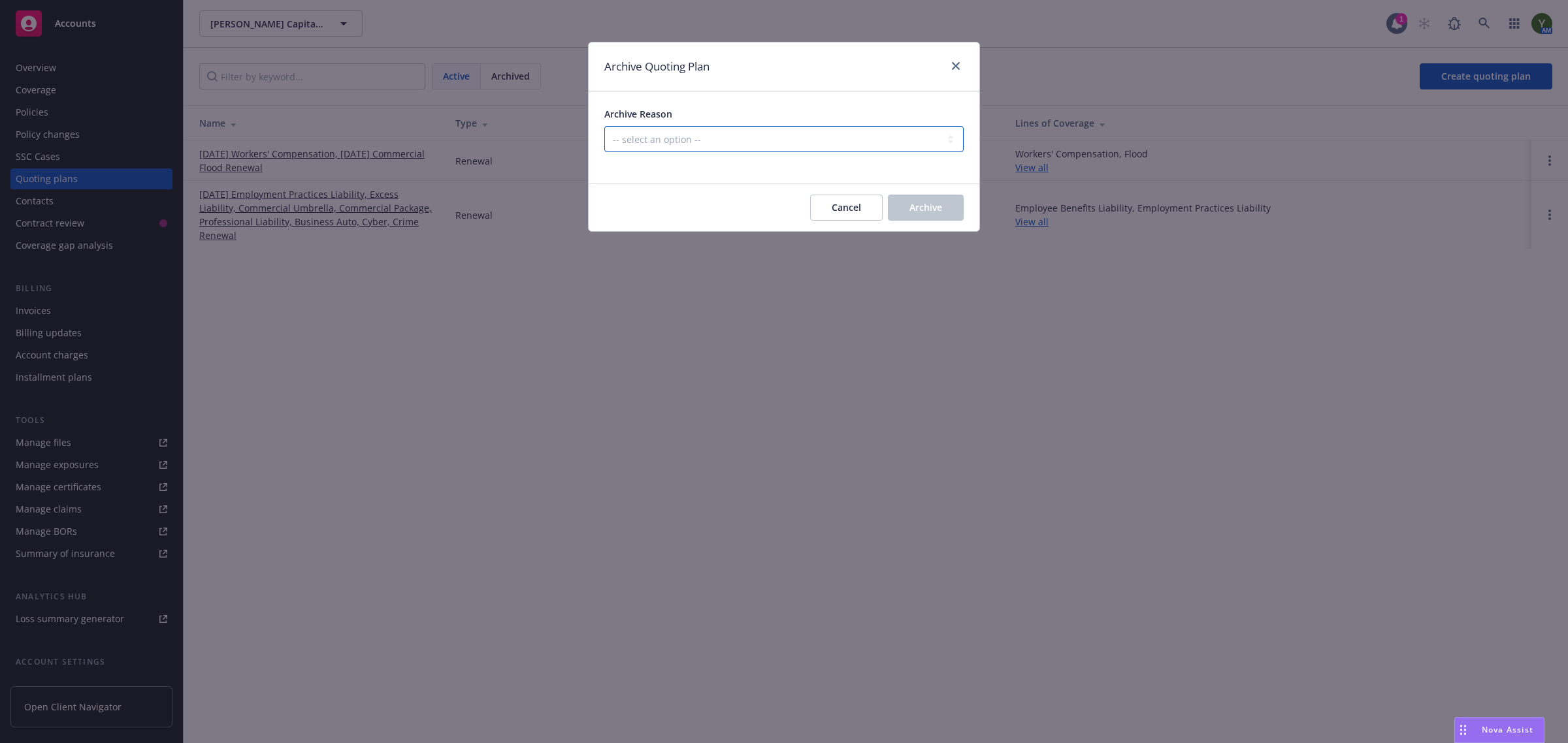
click at [699, 127] on select "-- select an option -- All policies in this renewal plan are auto-renewed Creat…" at bounding box center [784, 139] width 359 height 26
select select "ARCHIVED_RENEWAL_POLICY_AUTO_RENEWED"
click at [605, 126] on select "-- select an option -- All policies in this renewal plan are auto-renewed Creat…" at bounding box center [784, 139] width 359 height 26
click at [859, 194] on div "Cancel Archive" at bounding box center [784, 208] width 391 height 47
click at [850, 201] on span "Cancel" at bounding box center [846, 207] width 29 height 12
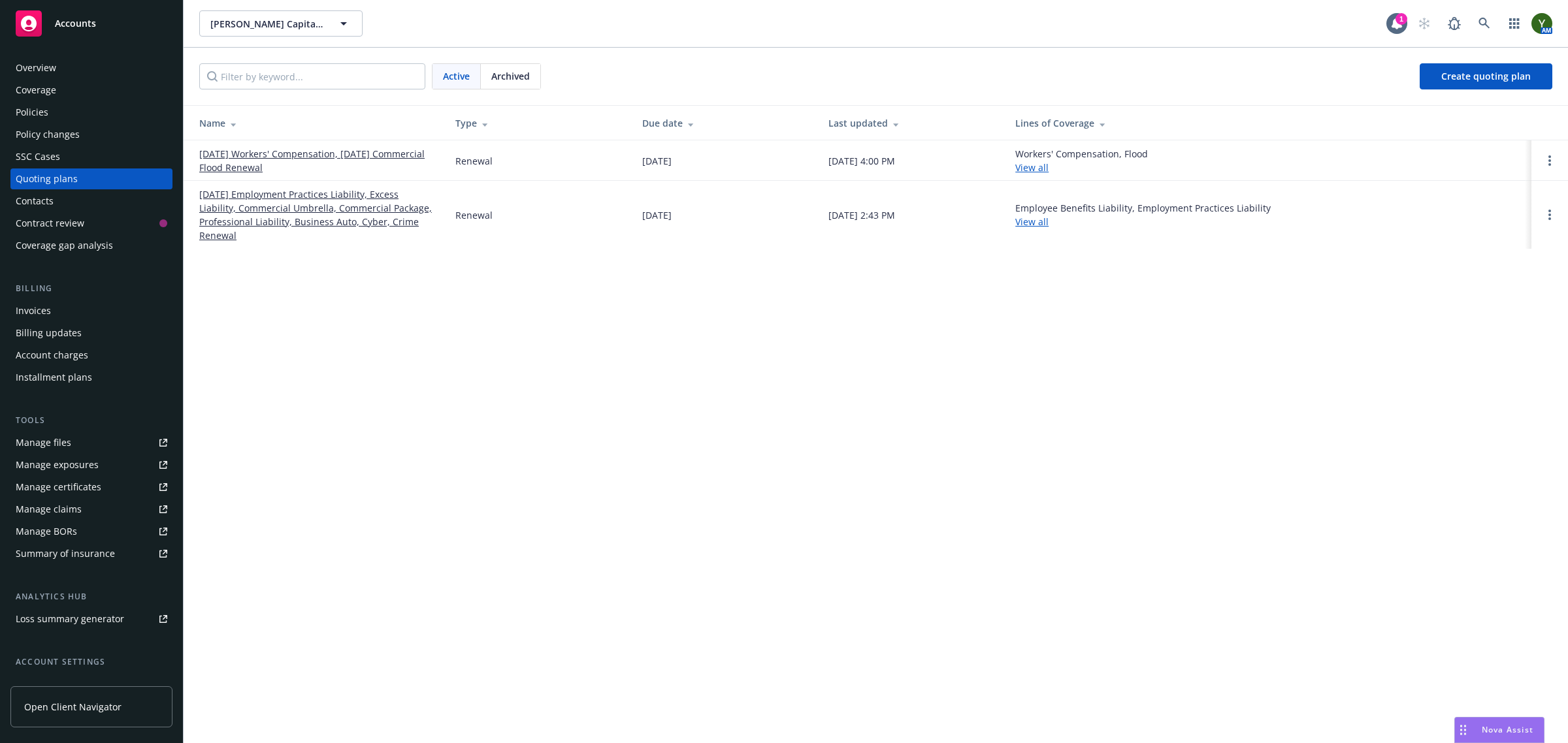
click at [361, 158] on link "01/01/26 Workers' Compensation, 01/21/26 Commercial Flood Renewal" at bounding box center [316, 161] width 235 height 27
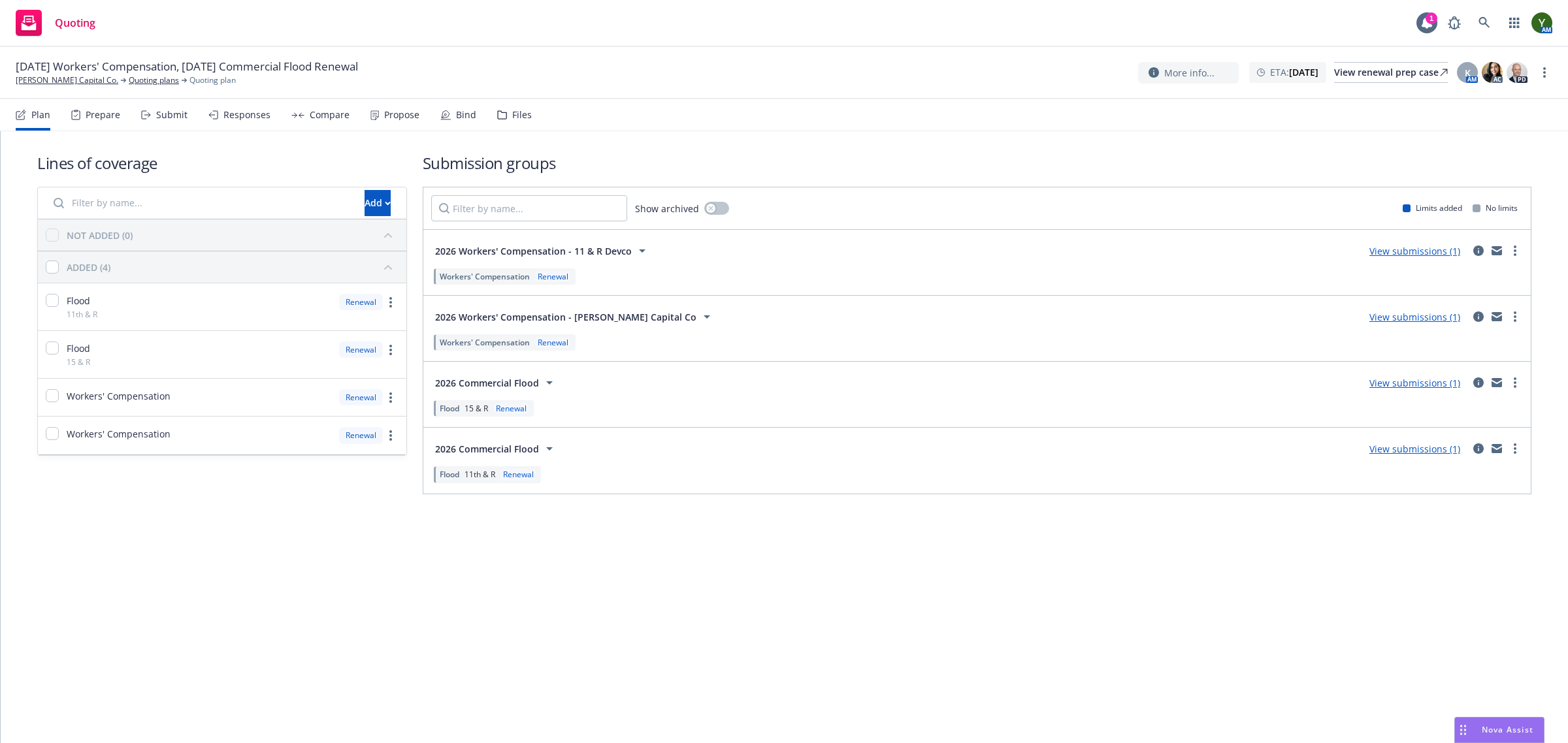
click at [149, 119] on div "Submit" at bounding box center [164, 115] width 46 height 31
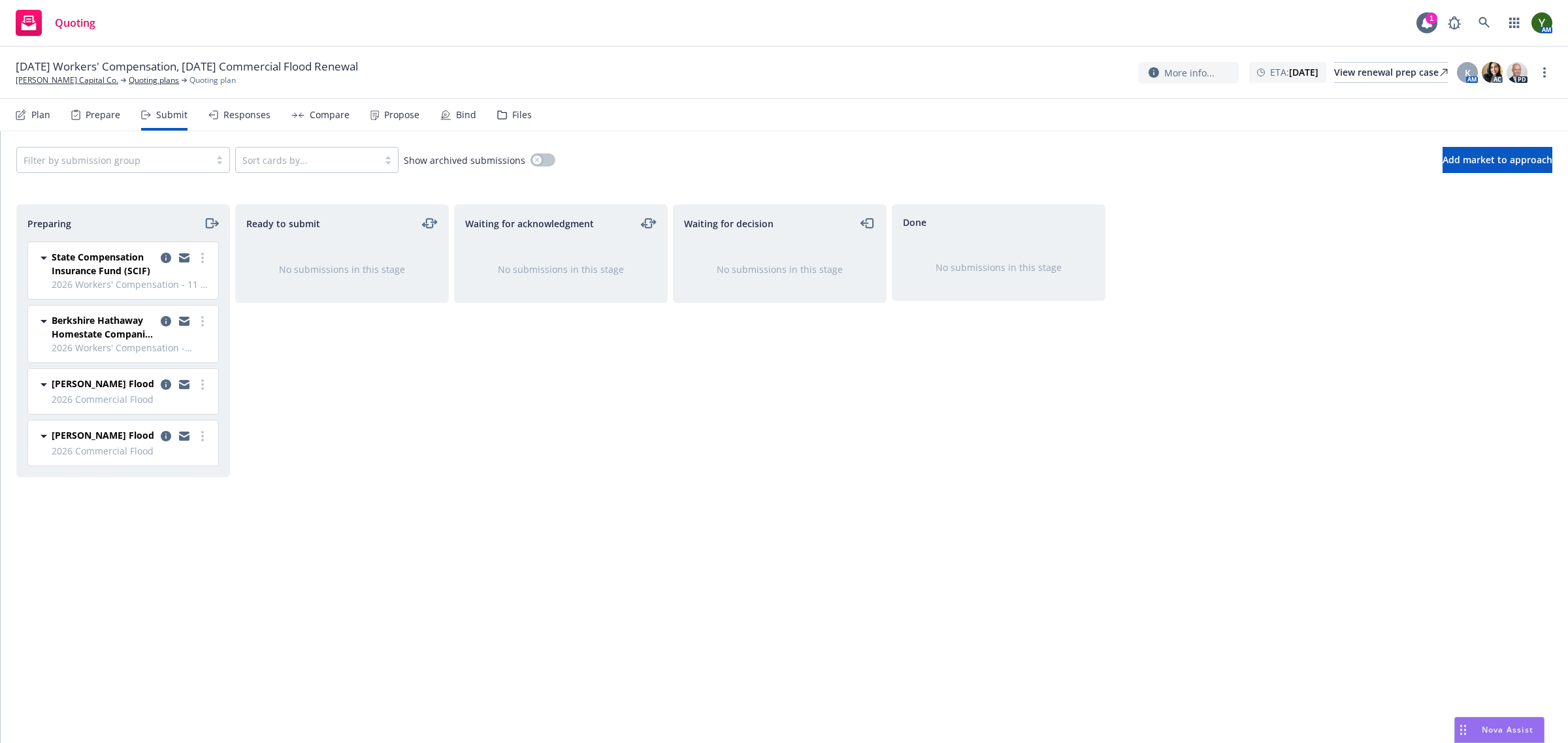
click at [76, 116] on icon at bounding box center [76, 115] width 9 height 11
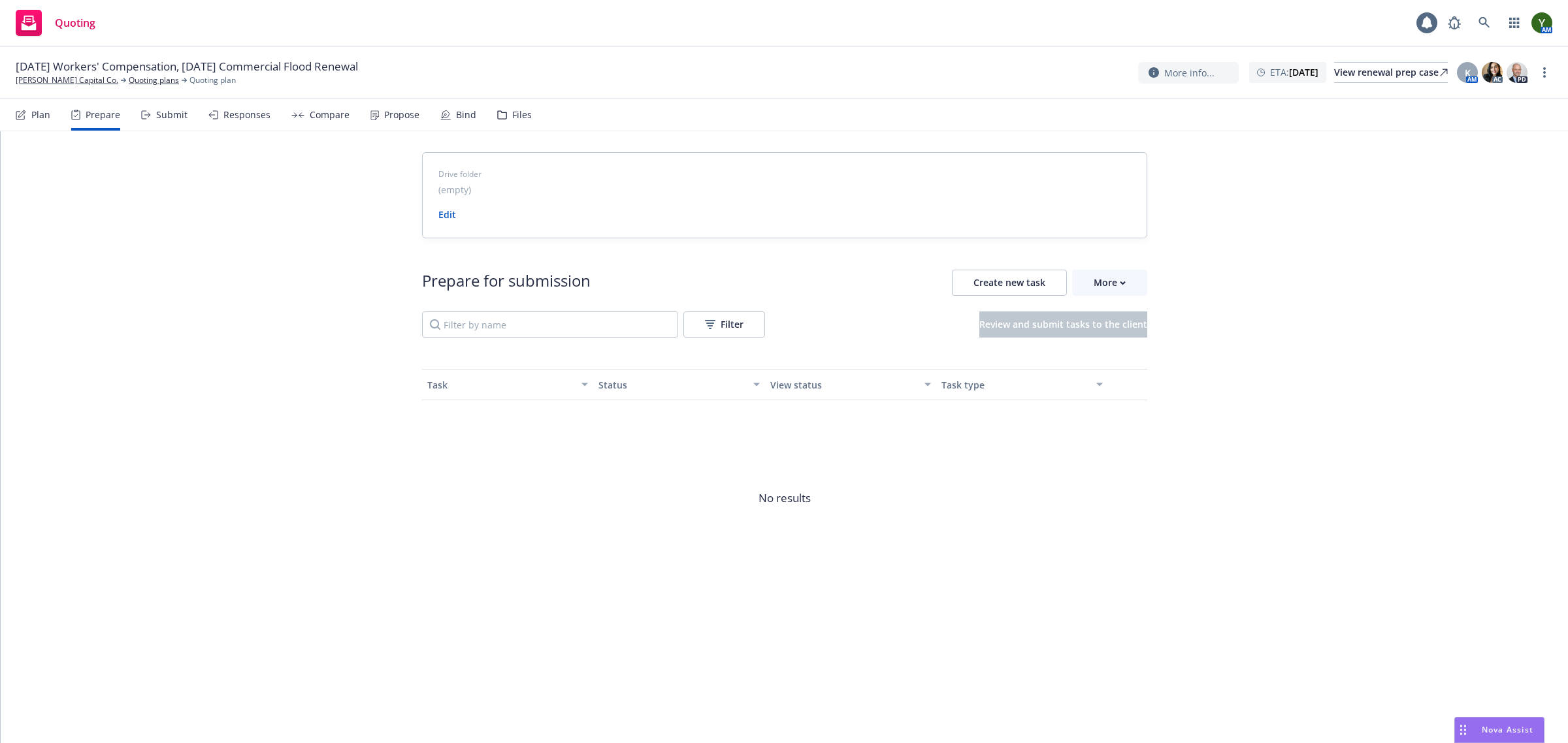
click at [166, 111] on div "Submit" at bounding box center [172, 115] width 31 height 11
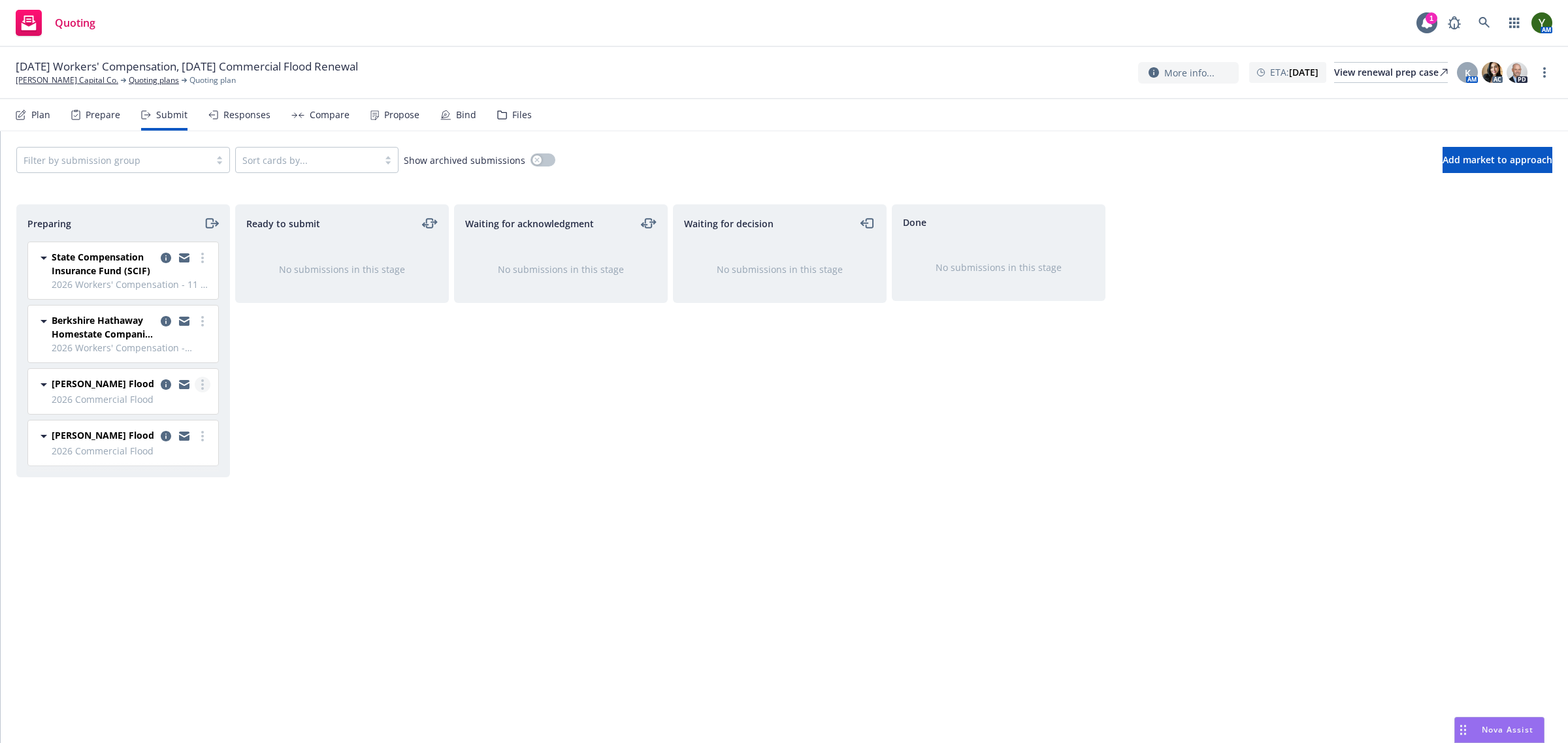
click at [199, 387] on link "more" at bounding box center [203, 385] width 16 height 16
click at [296, 465] on div "Ready to submit No submissions in this stage" at bounding box center [341, 460] width 213 height 512
click at [96, 121] on div "Prepare" at bounding box center [96, 115] width 49 height 31
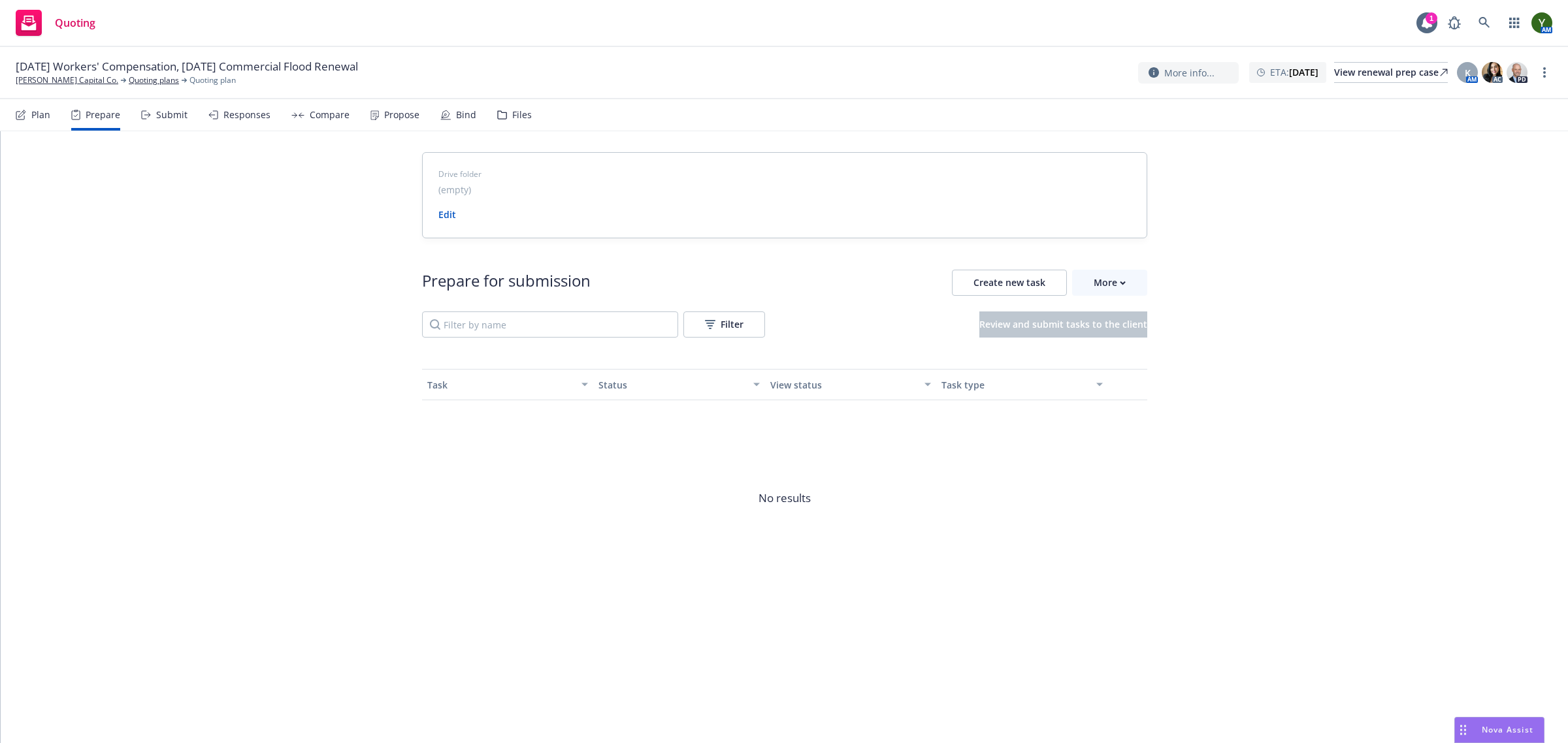
click at [44, 119] on div "Plan" at bounding box center [41, 115] width 19 height 11
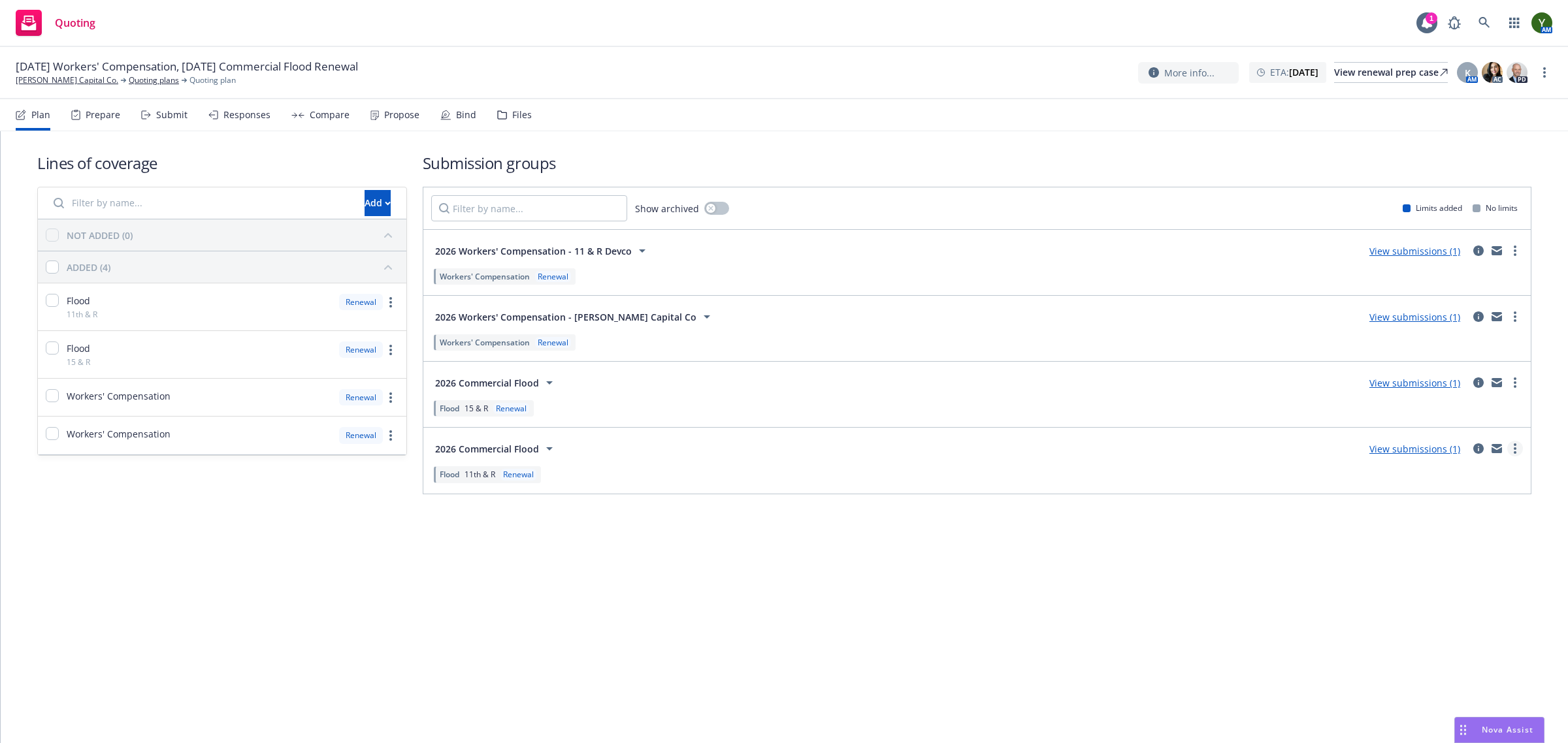
click at [1509, 452] on link "more" at bounding box center [1515, 449] width 16 height 16
click at [1128, 645] on div "Lines of coverage Add NOT ADDED (0) ADDED (4) Flood 11th & R Renewal Flood 15 &…" at bounding box center [785, 438] width 1568 height 612
click at [156, 110] on div "Submit" at bounding box center [172, 115] width 31 height 11
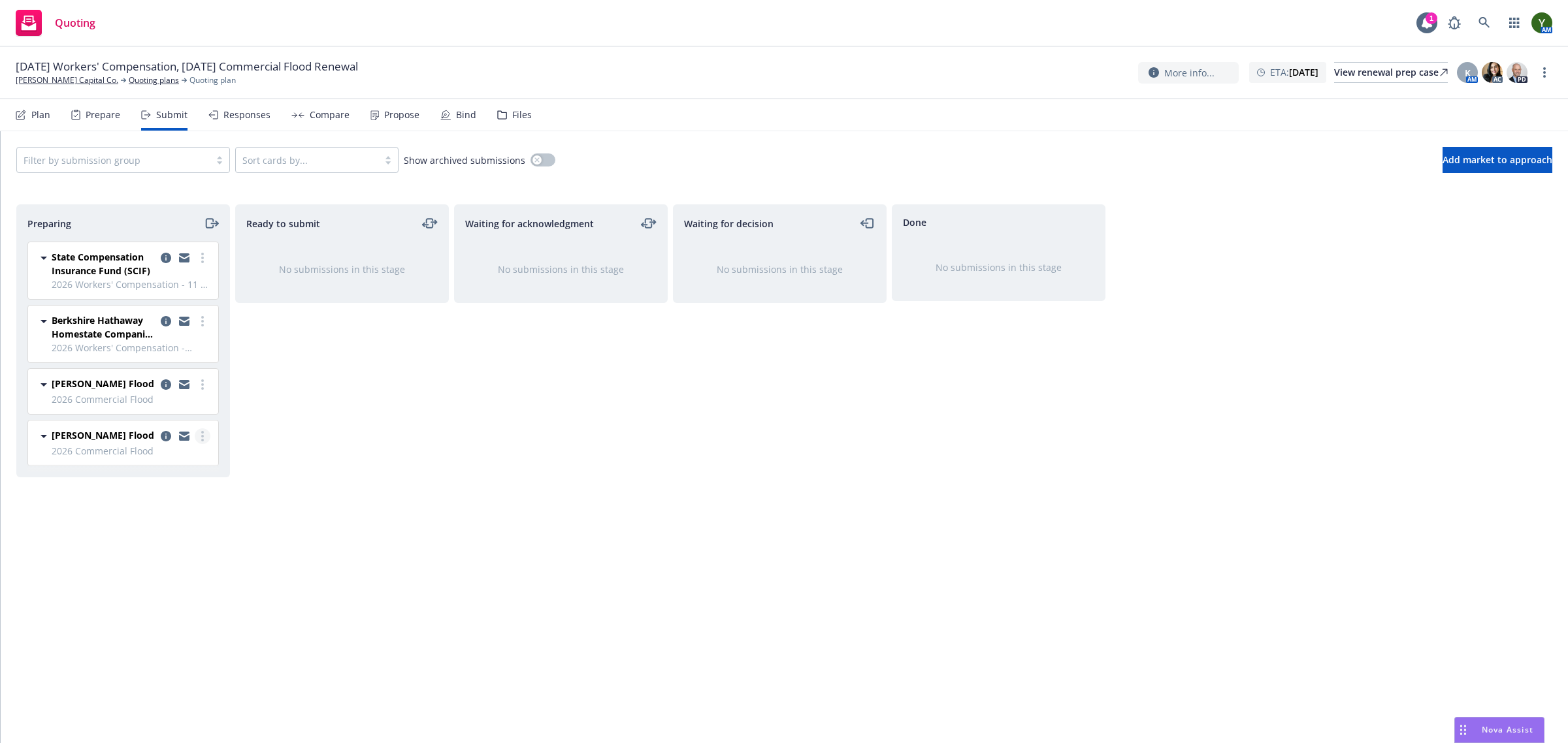
click at [206, 435] on link "more" at bounding box center [203, 436] width 16 height 16
click at [342, 500] on div "Ready to submit No submissions in this stage" at bounding box center [341, 460] width 213 height 512
click at [167, 439] on icon "copy logging email" at bounding box center [166, 436] width 11 height 11
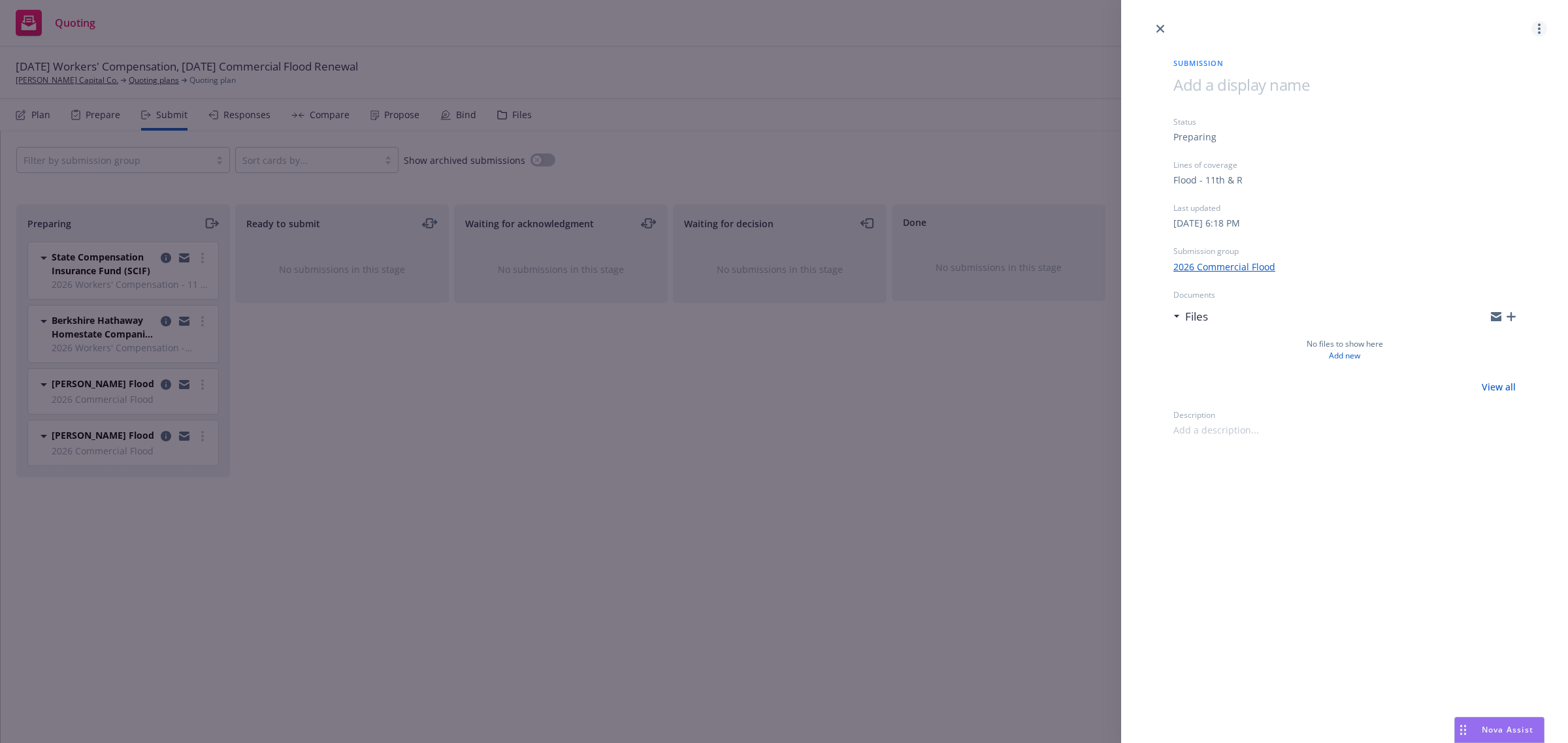
click at [1538, 33] on icon "more" at bounding box center [1539, 29] width 3 height 11
click at [1480, 89] on span "Archive submission" at bounding box center [1488, 86] width 117 height 12
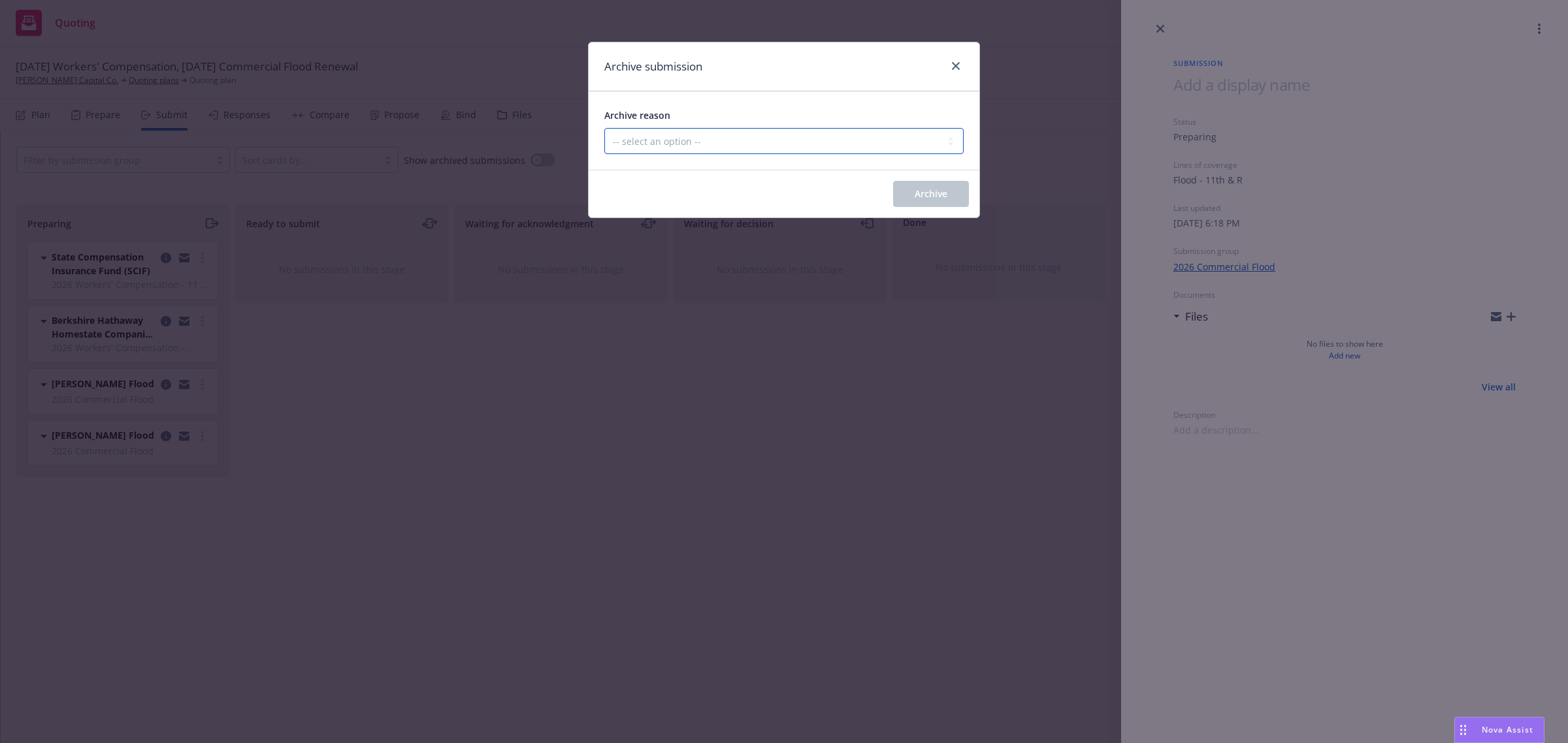
click at [793, 138] on select "-- select an option -- Carrier unresponsive Client decided not to proceed with …" at bounding box center [784, 141] width 359 height 26
select select "MADE_BY_MISTAKE"
click at [605, 128] on select "-- select an option -- Carrier unresponsive Client decided not to proceed with …" at bounding box center [784, 141] width 359 height 26
click at [952, 200] on button "Archive" at bounding box center [931, 194] width 76 height 26
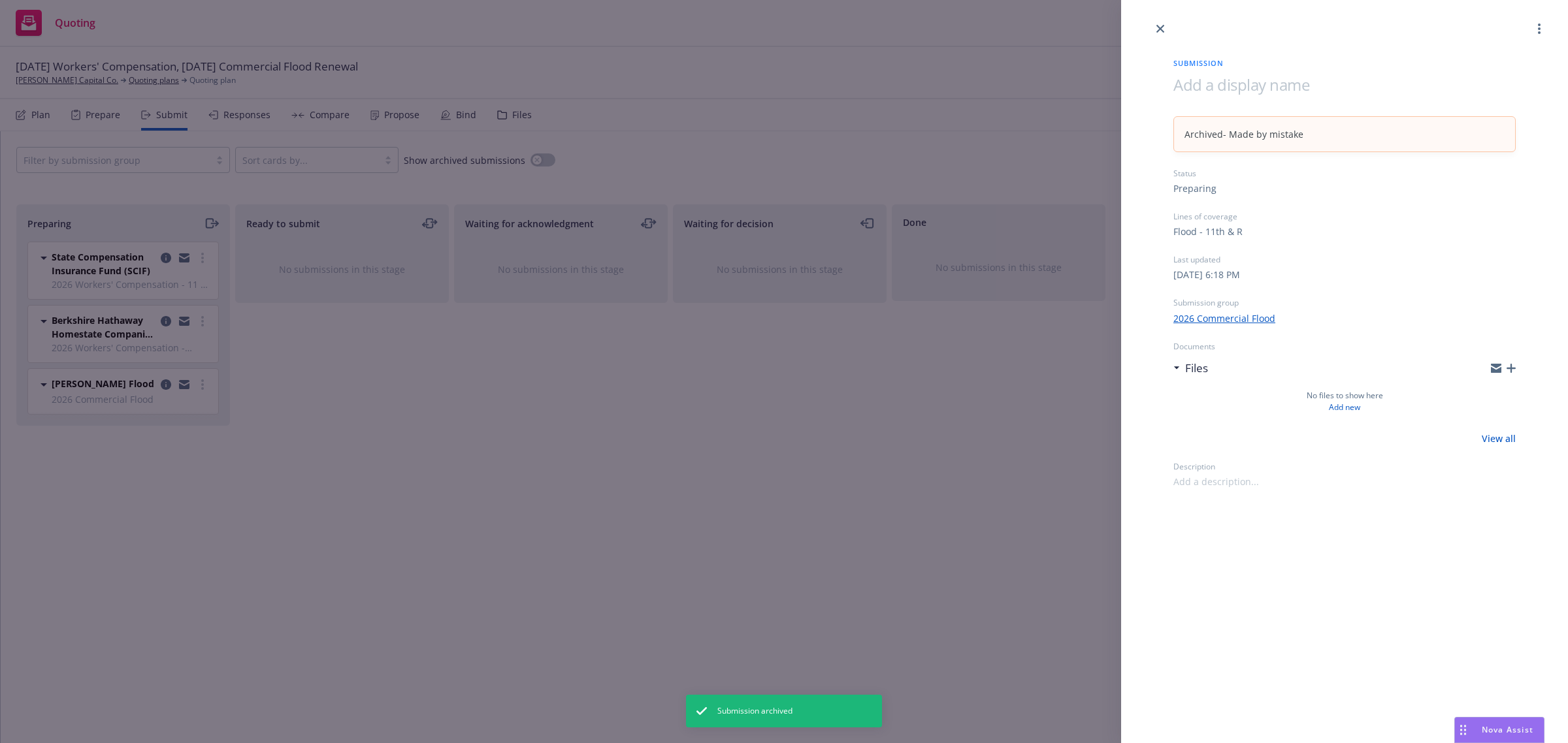
click at [203, 383] on div "Submission Archived - Made by mistake Status Preparing Lines of coverage Flood …" at bounding box center [784, 371] width 1568 height 743
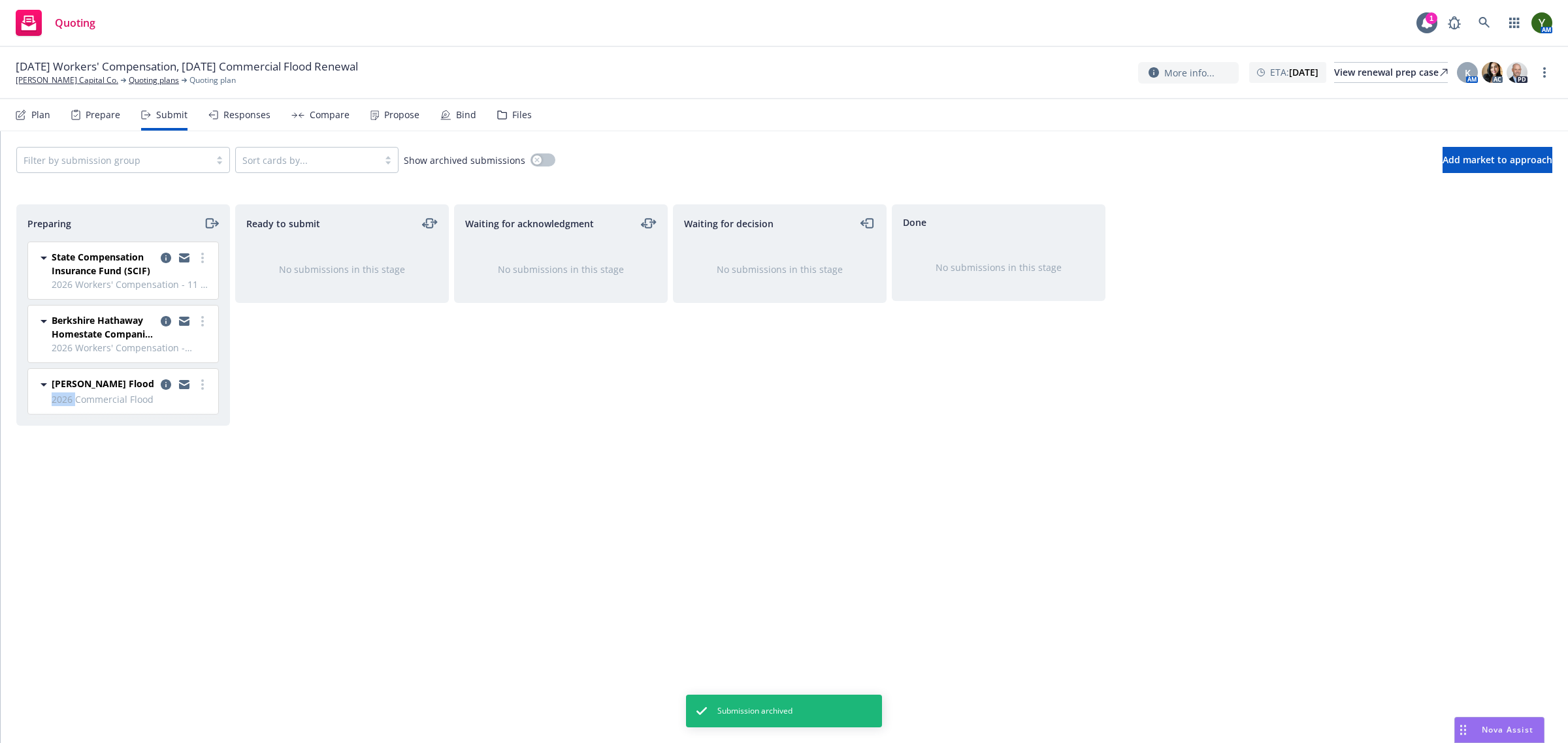
click at [203, 383] on icon "more" at bounding box center [203, 385] width 3 height 11
click at [171, 387] on link "copy logging email" at bounding box center [166, 385] width 16 height 16
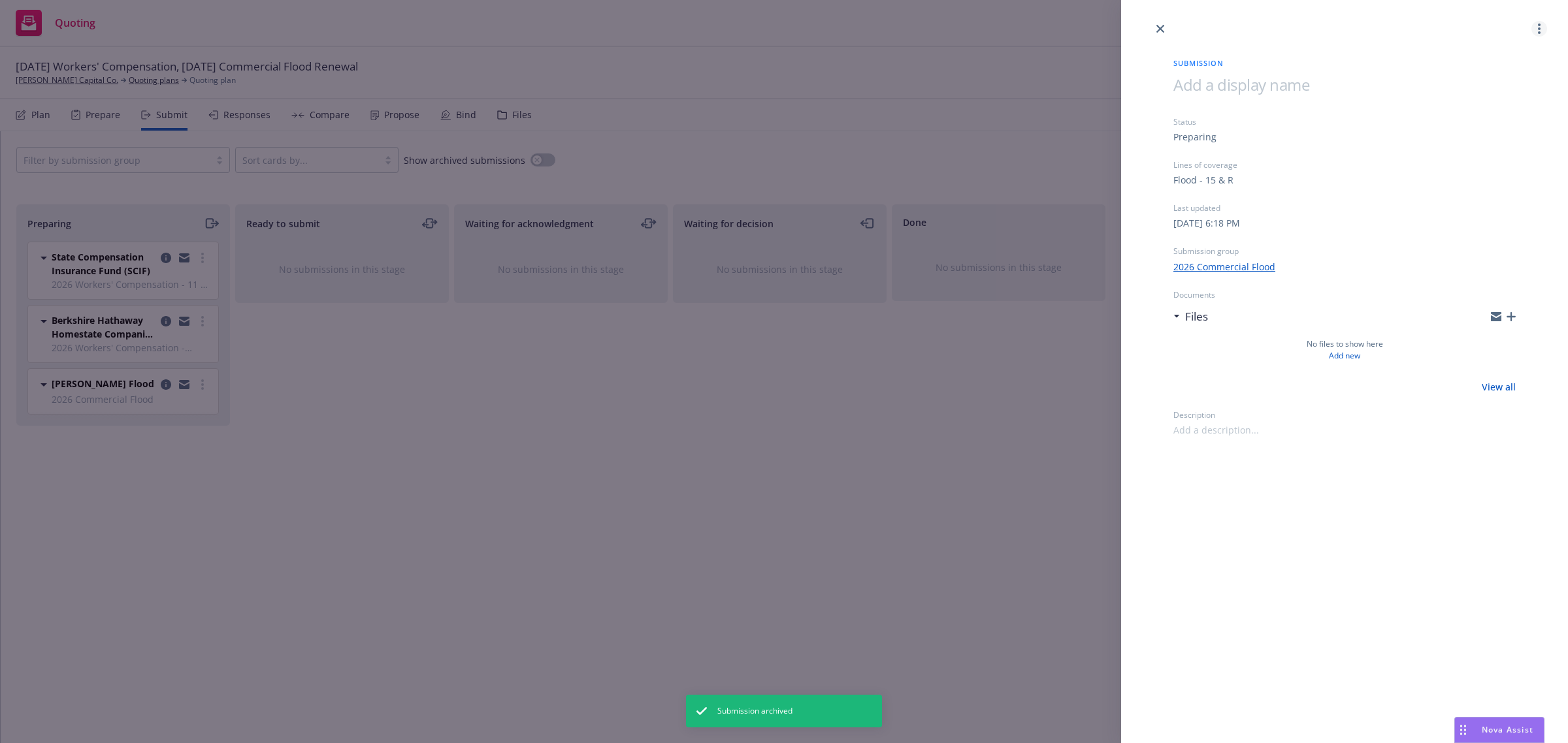
click at [1536, 31] on link "more" at bounding box center [1539, 29] width 16 height 16
click at [1481, 82] on span "Archive submission" at bounding box center [1488, 86] width 117 height 12
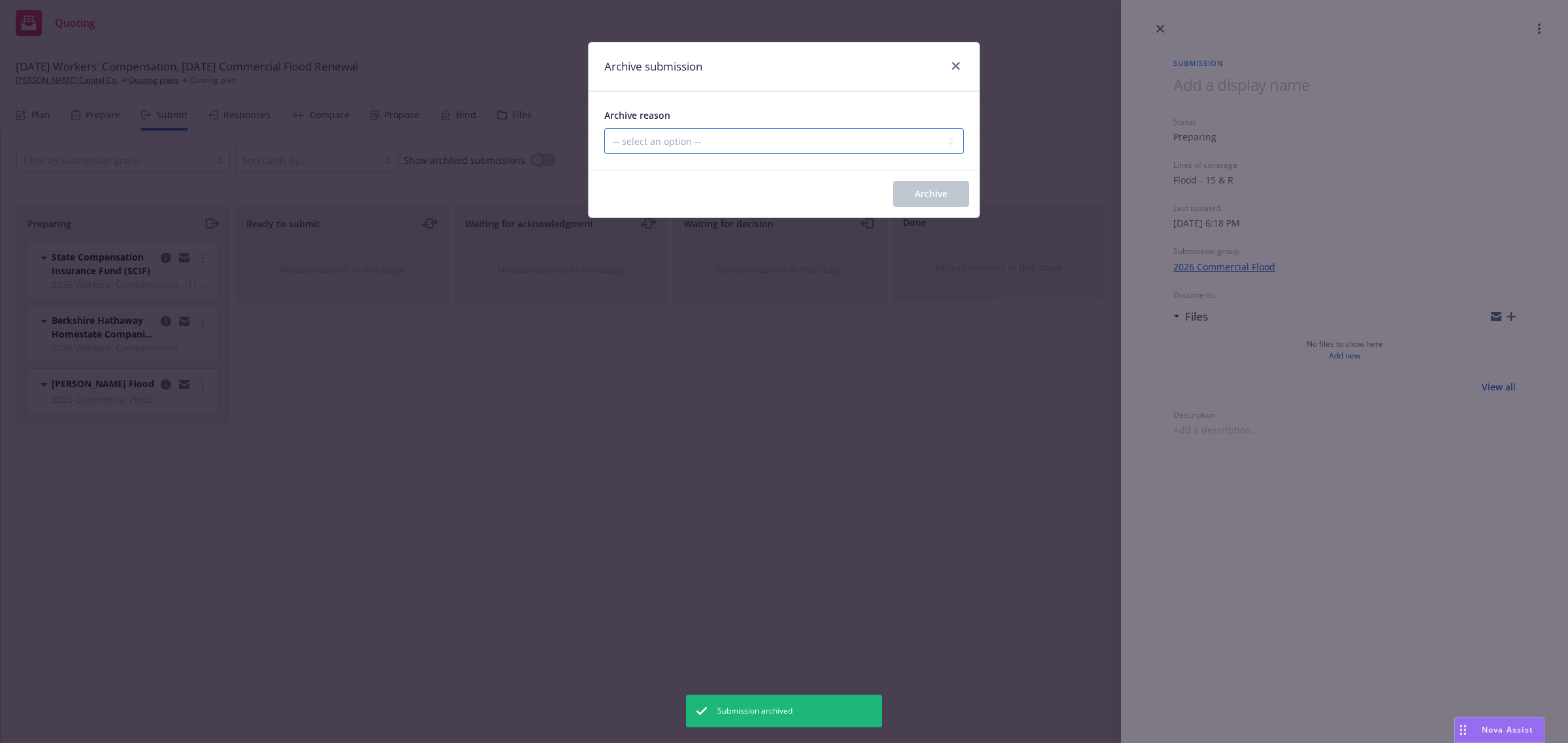
click at [671, 143] on select "-- select an option -- Carrier unresponsive Client decided not to proceed with …" at bounding box center [784, 141] width 359 height 26
select select "MADE_BY_MISTAKE"
click at [605, 128] on select "-- select an option -- Carrier unresponsive Client decided not to proceed with …" at bounding box center [784, 141] width 359 height 26
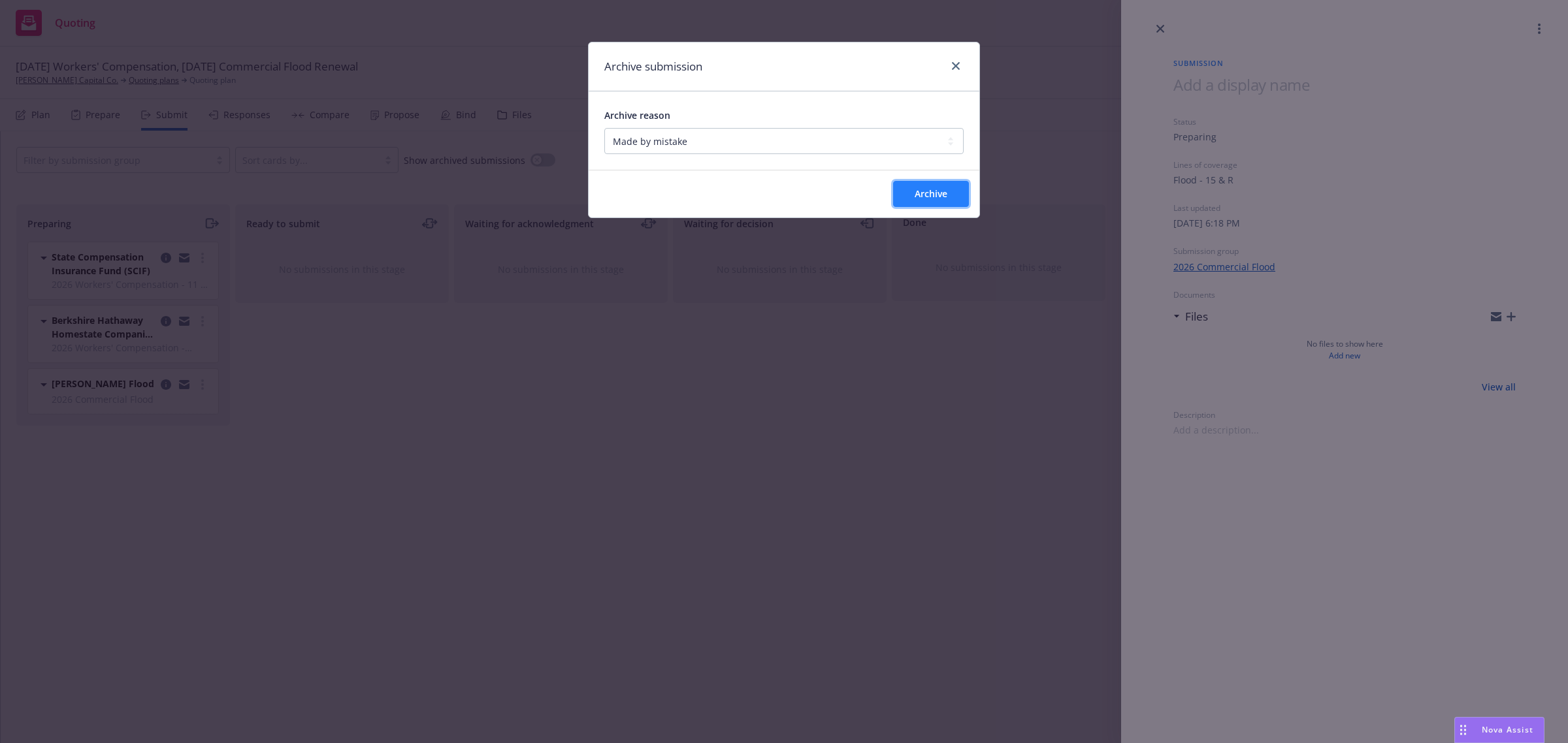
click at [913, 204] on button "Archive" at bounding box center [931, 194] width 76 height 26
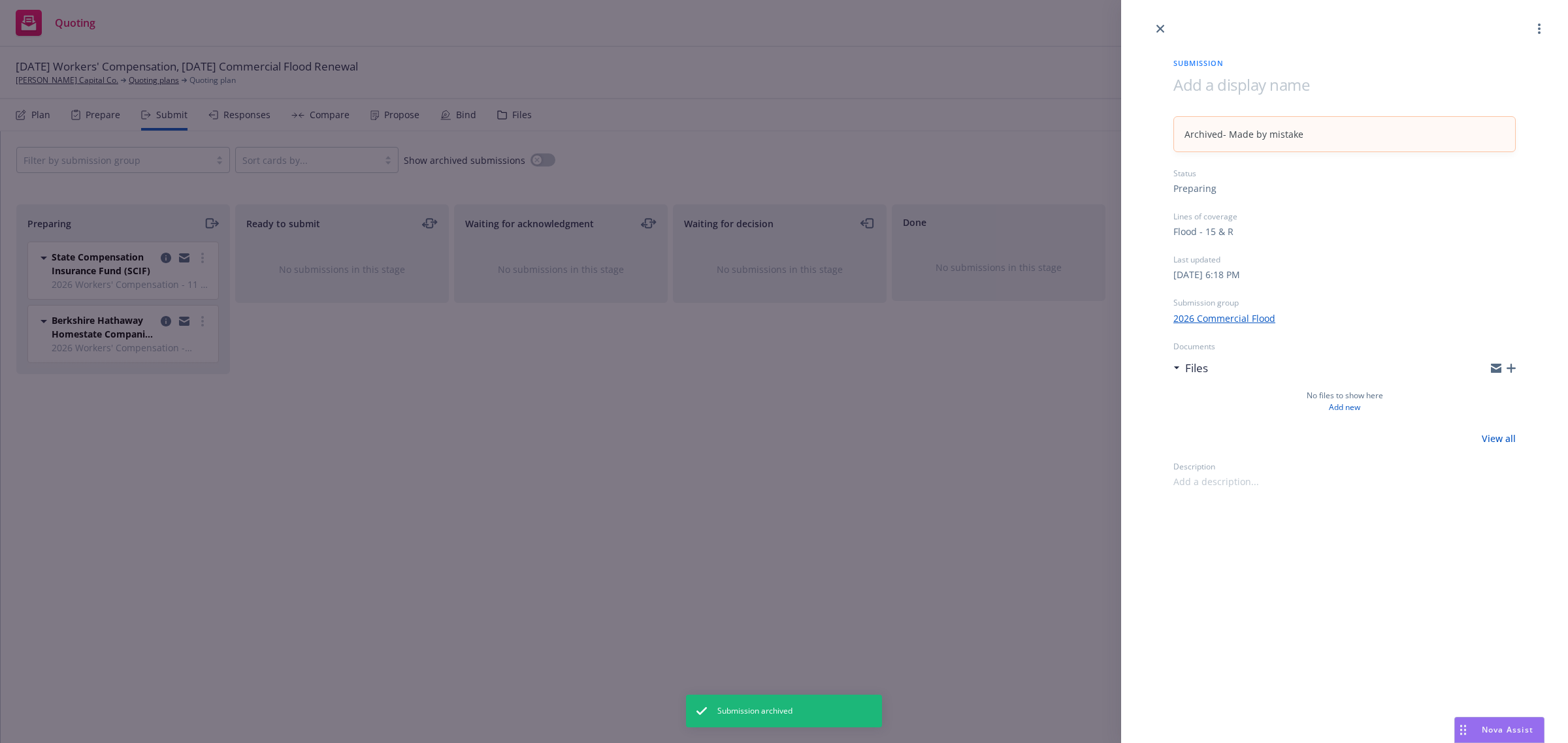
click at [99, 108] on div "Submission Archived - Made by mistake Status Preparing Lines of coverage Flood …" at bounding box center [784, 371] width 1568 height 743
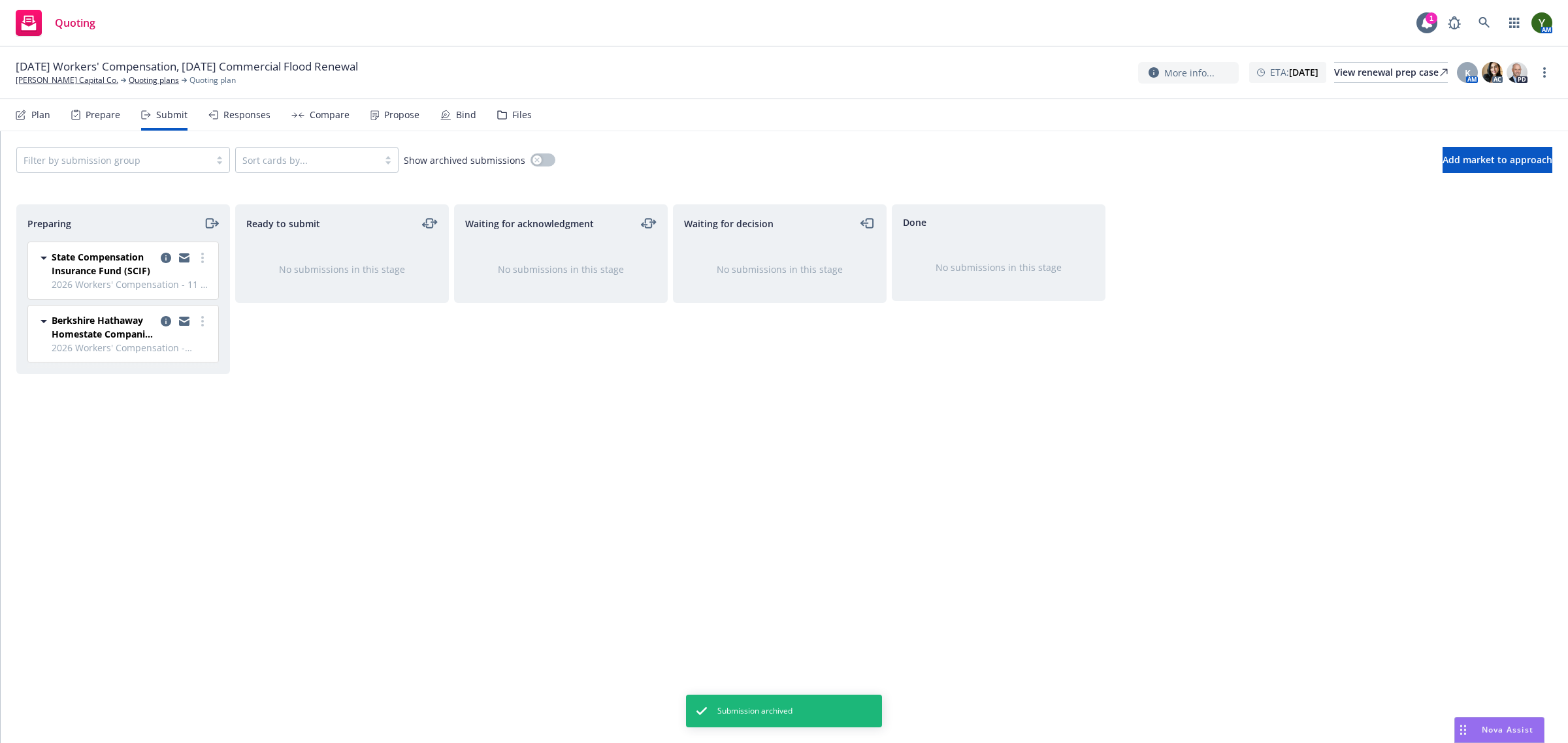
click at [25, 119] on icon at bounding box center [21, 115] width 11 height 11
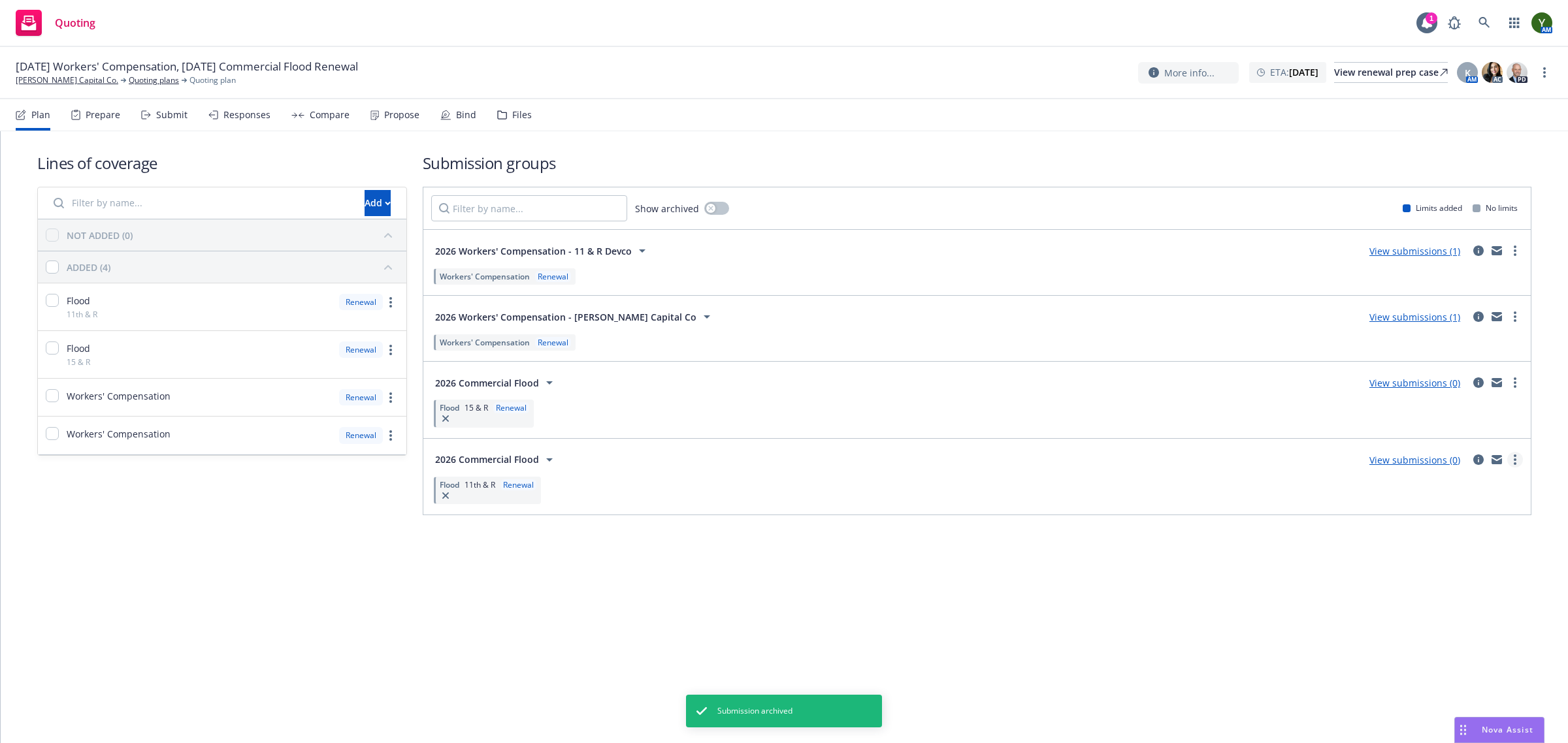
click at [1508, 459] on link "more" at bounding box center [1515, 460] width 16 height 16
click at [1434, 593] on span "Archive" at bounding box center [1417, 597] width 64 height 12
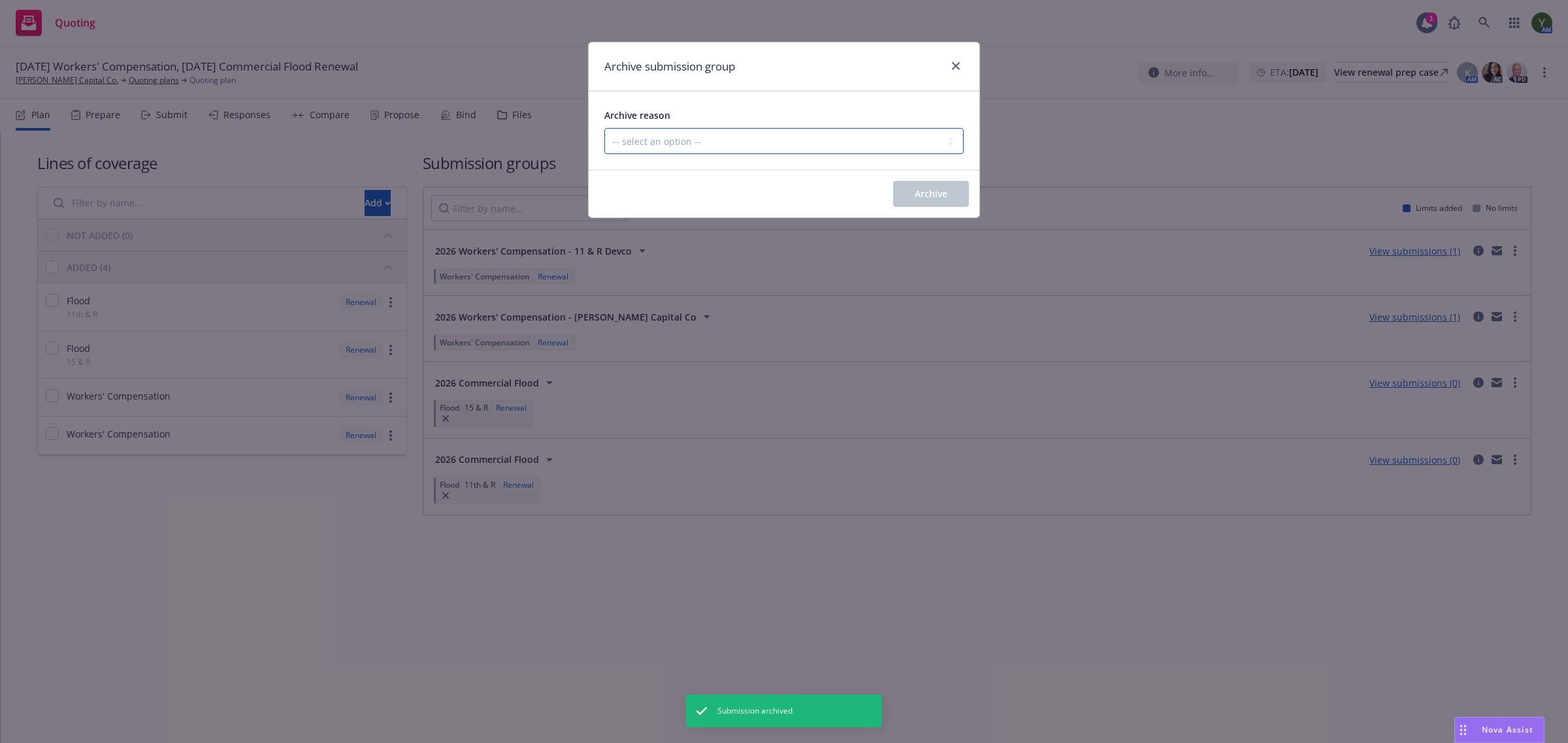
click at [752, 144] on select "-- select an option -- Customer no longer needs this coverage Duplicate Histori…" at bounding box center [784, 141] width 359 height 26
select select "POLICY_WILL_BE_AUTO_RENEWED"
click at [605, 128] on select "-- select an option -- Customer no longer needs this coverage Duplicate Histori…" at bounding box center [784, 141] width 359 height 26
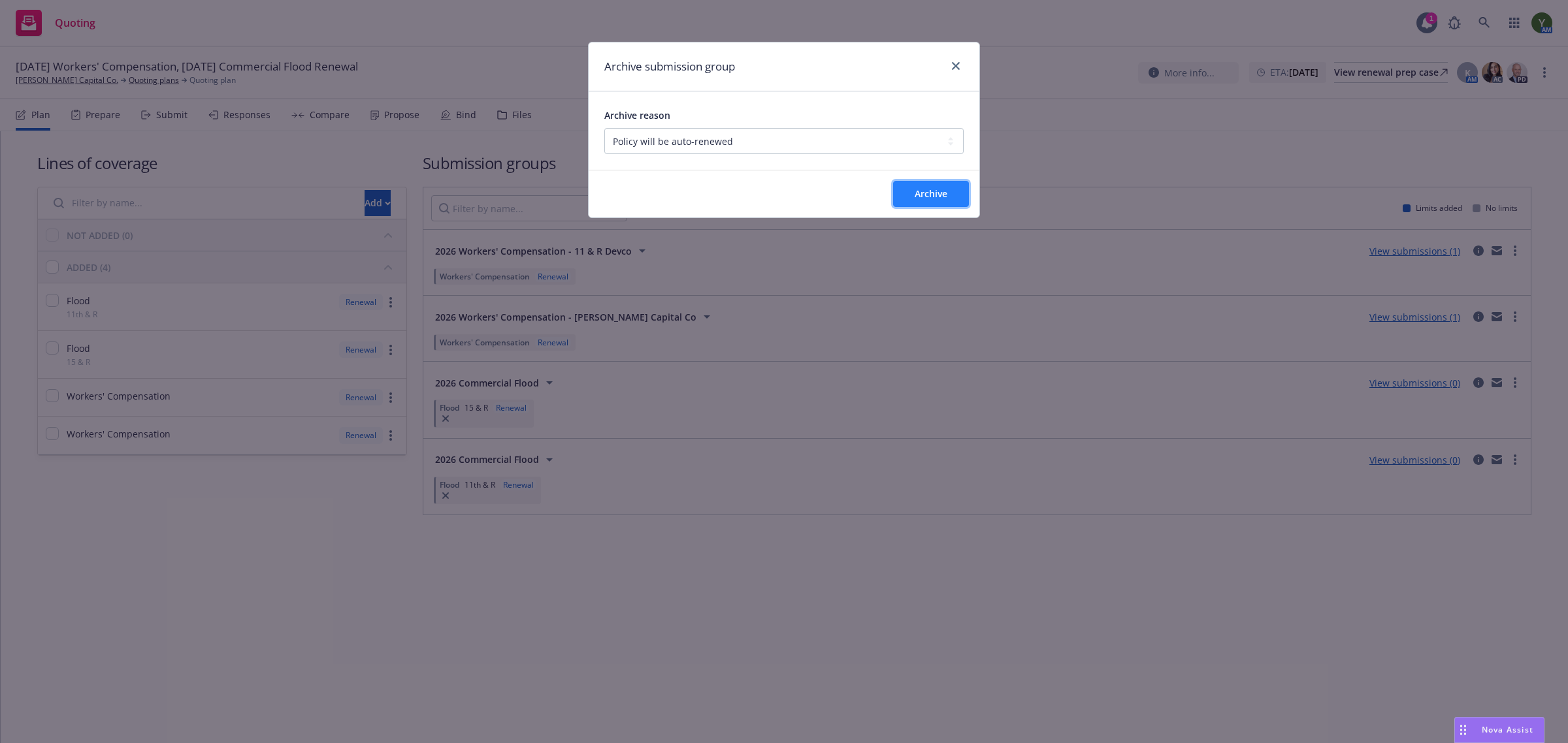
click at [939, 183] on button "Archive" at bounding box center [931, 194] width 76 height 26
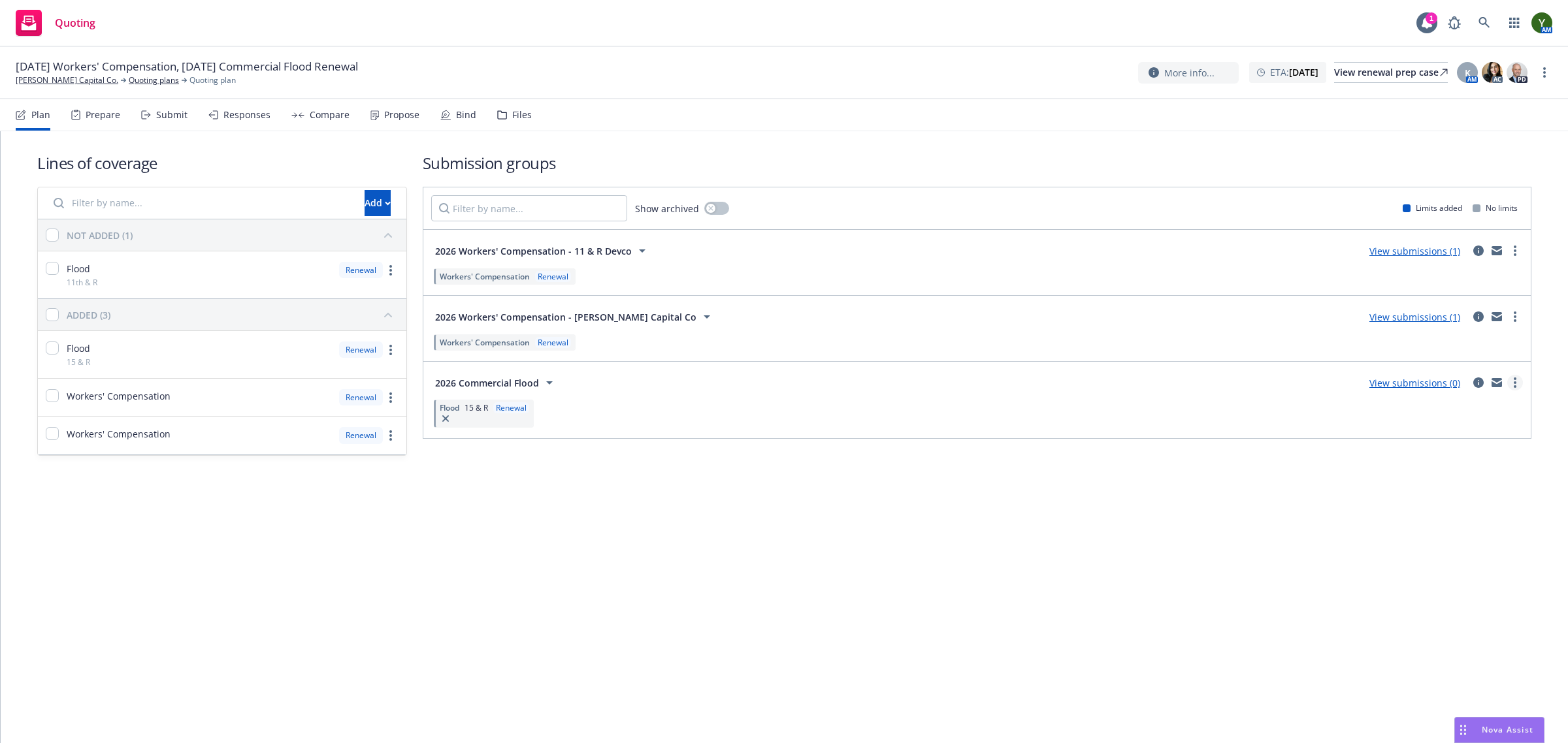
click at [1522, 381] on link "more" at bounding box center [1515, 383] width 16 height 16
click at [1449, 527] on link "Archive" at bounding box center [1453, 520] width 138 height 26
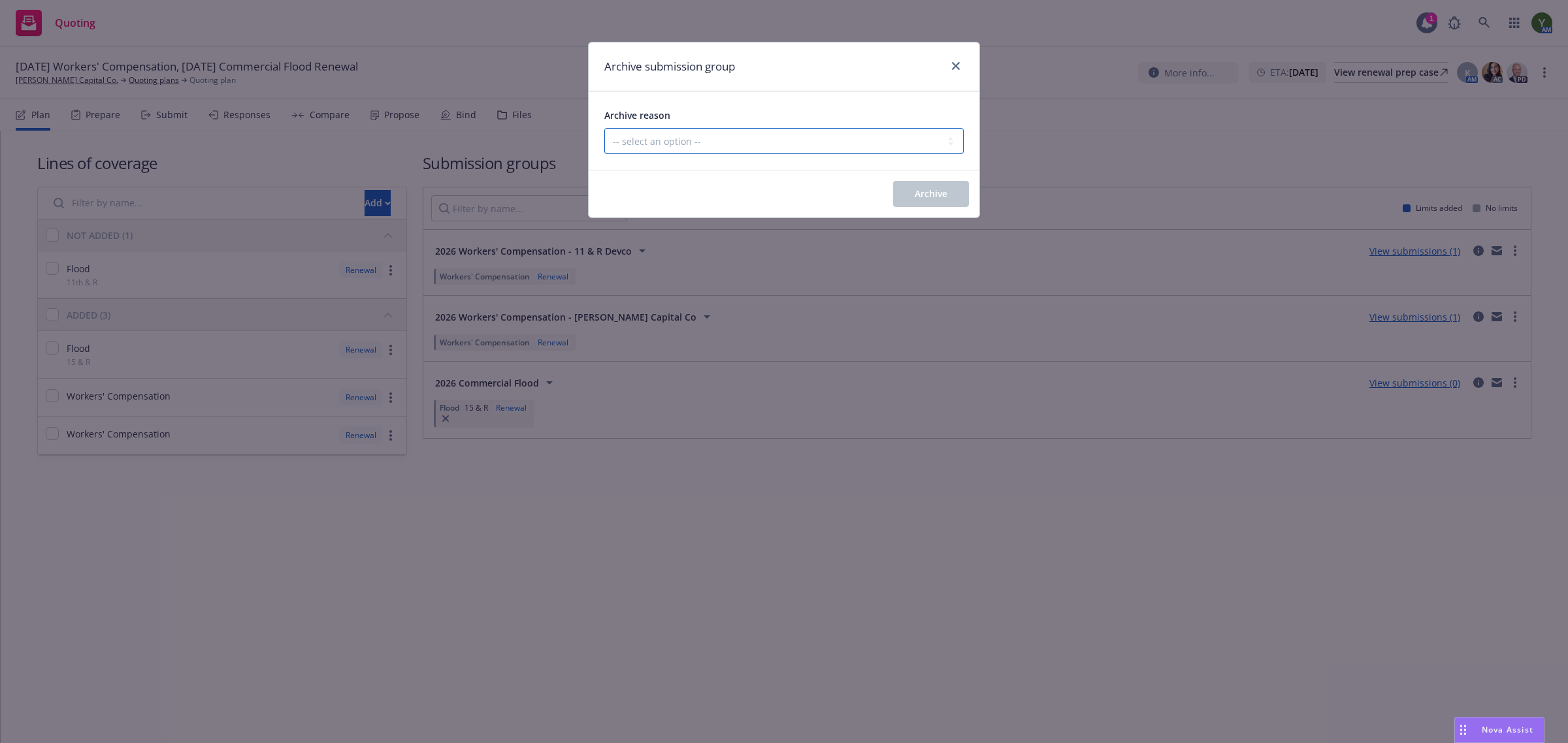
click at [623, 135] on select "-- select an option -- Customer no longer needs this coverage Duplicate Histori…" at bounding box center [784, 141] width 359 height 26
select select "POLICY_WILL_BE_AUTO_RENEWED"
click at [605, 128] on select "-- select an option -- Customer no longer needs this coverage Duplicate Histori…" at bounding box center [784, 141] width 359 height 26
click at [941, 183] on button "Archive" at bounding box center [931, 194] width 76 height 26
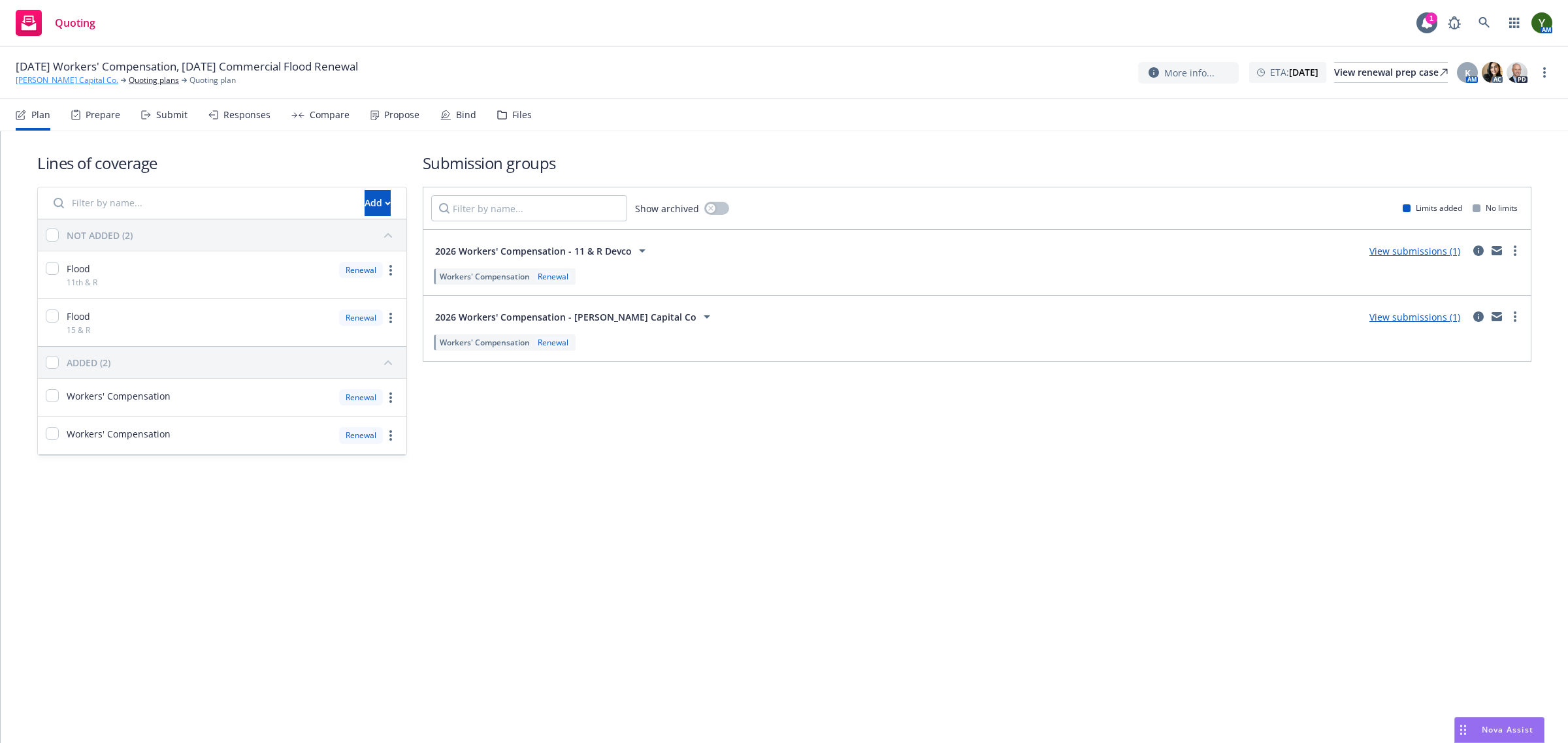
click at [75, 79] on link "[PERSON_NAME] Capital Co." at bounding box center [67, 80] width 103 height 11
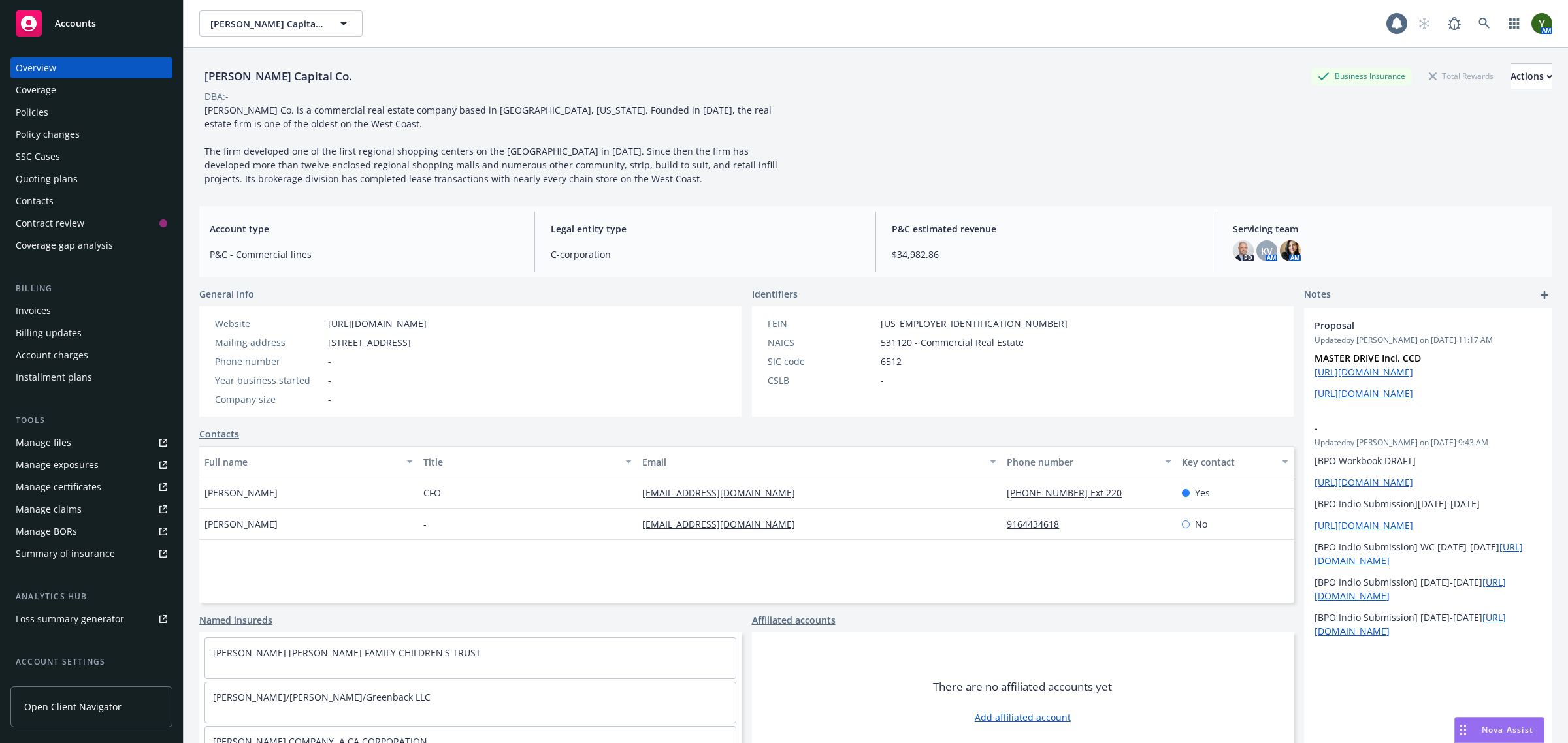
click at [21, 118] on div "Policies" at bounding box center [32, 112] width 33 height 21
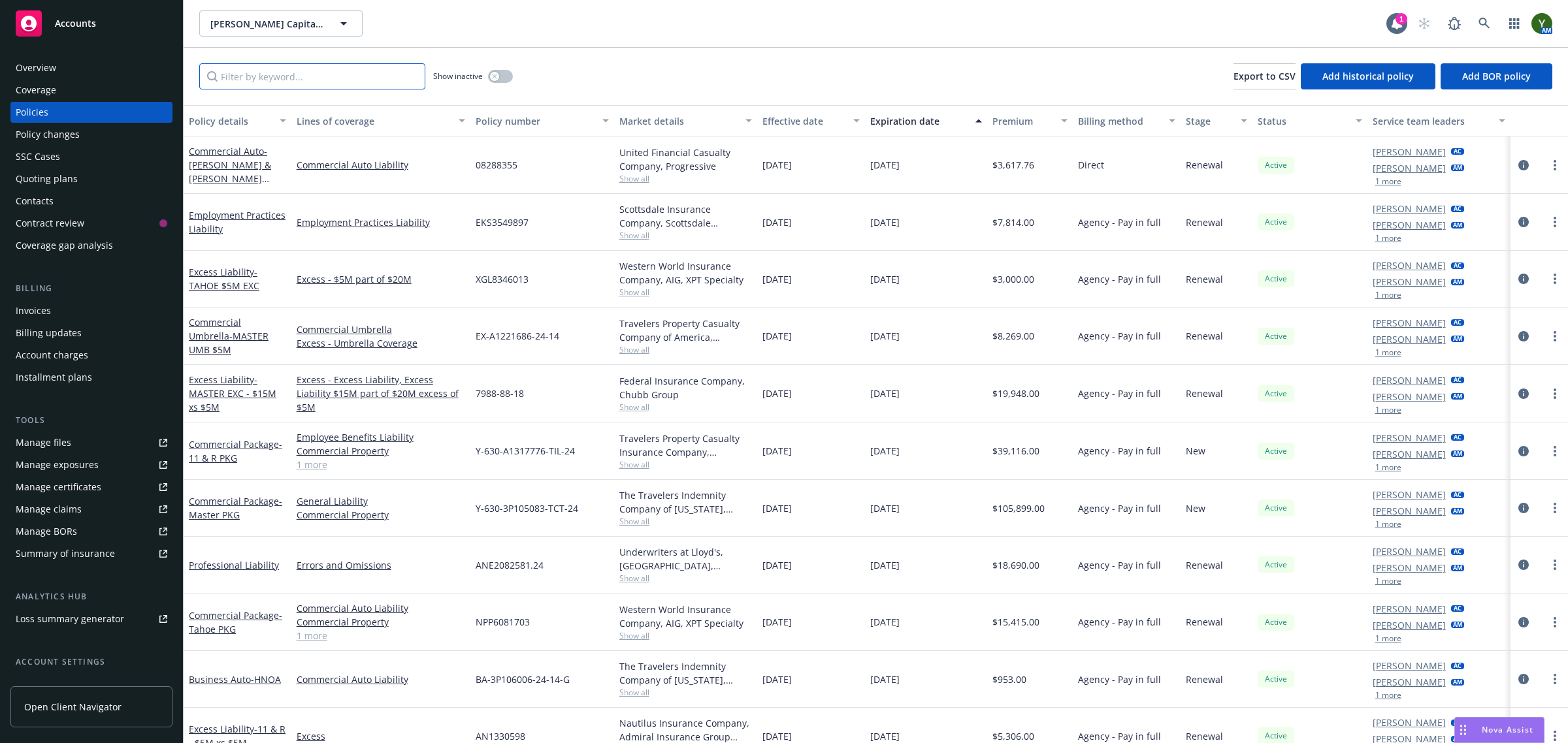
click at [292, 69] on input "Filter by keyword..." at bounding box center [312, 76] width 226 height 26
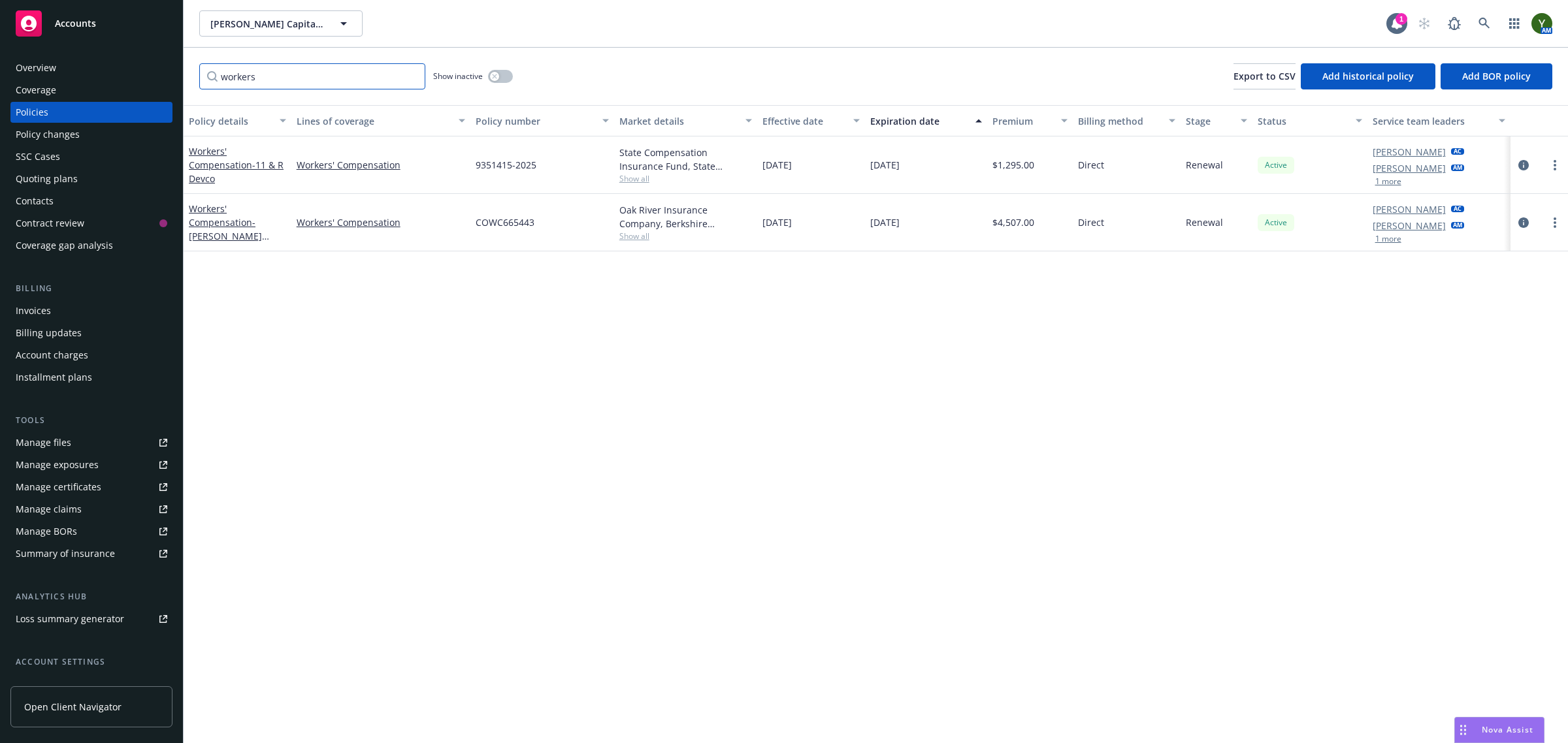
type input "workers"
